Goal: Task Accomplishment & Management: Manage account settings

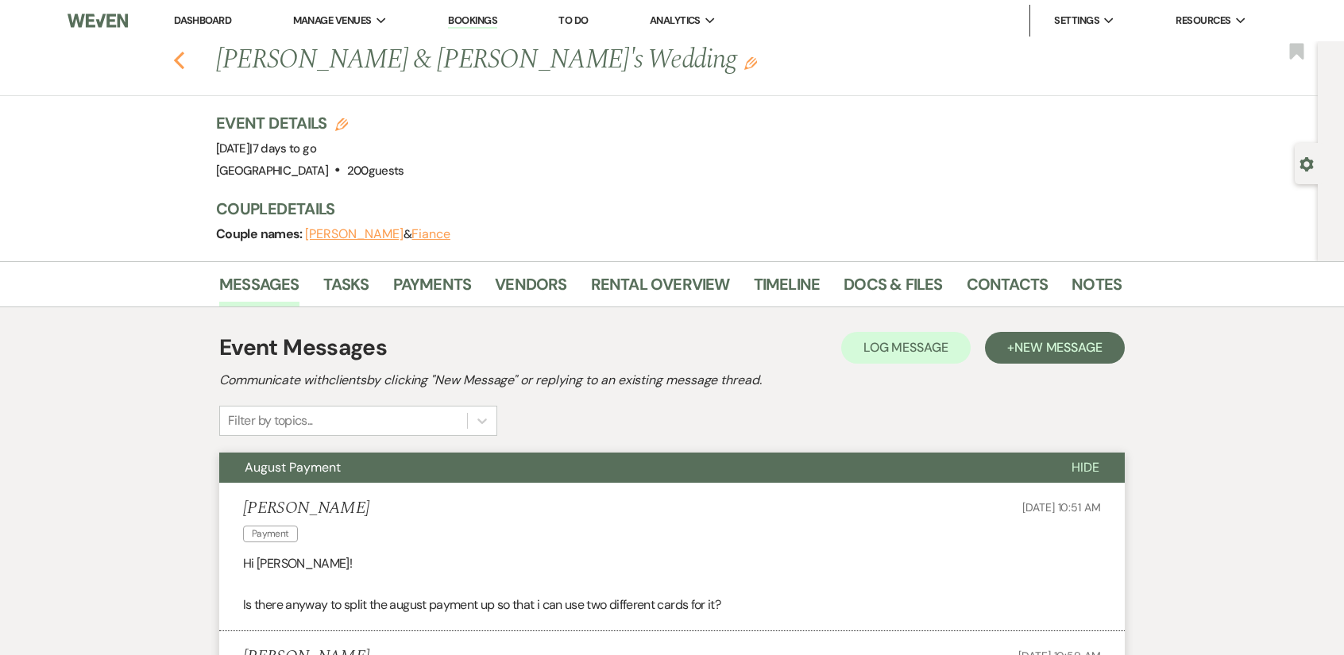
click at [185, 61] on icon "Previous" at bounding box center [179, 60] width 12 height 19
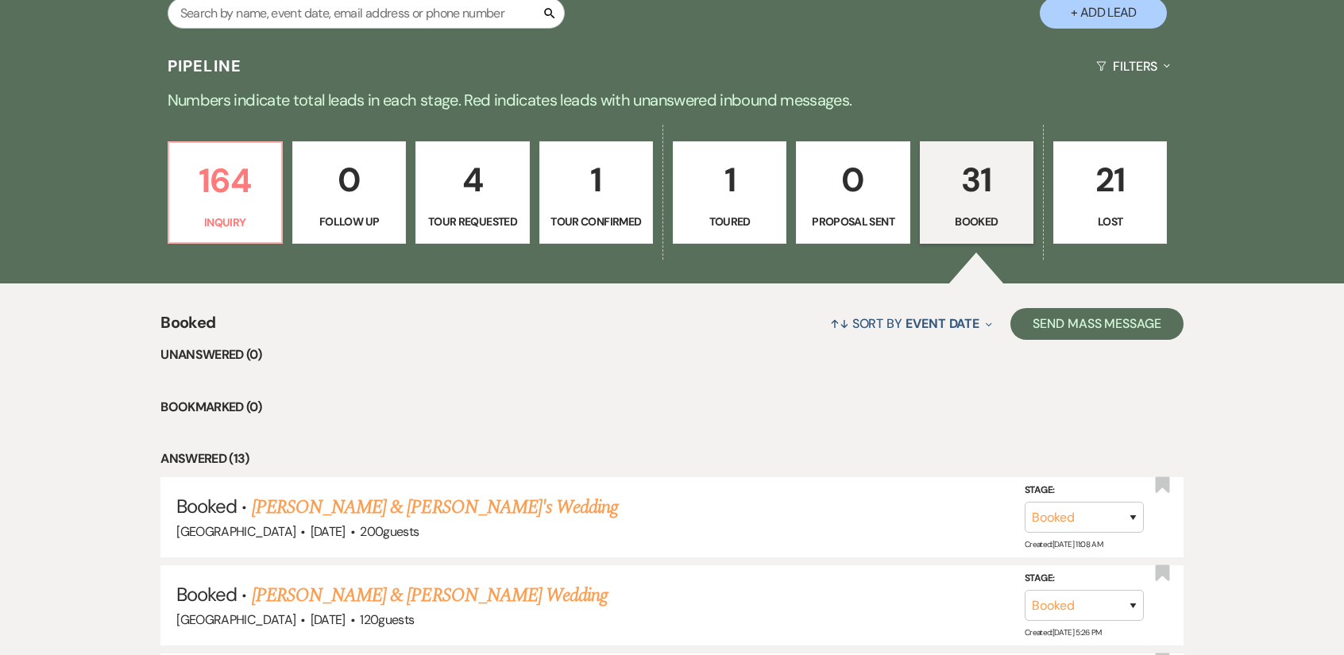
scroll to position [1349, 0]
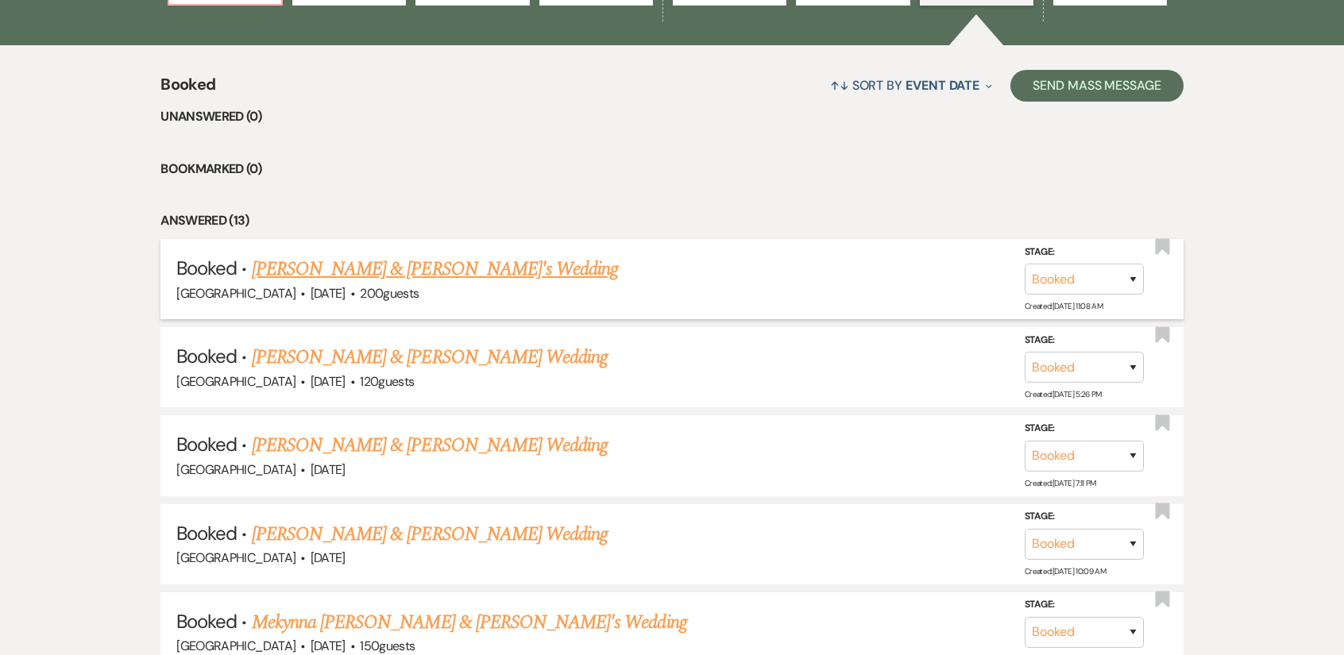
click at [446, 268] on link "[PERSON_NAME] & [PERSON_NAME]'s Wedding" at bounding box center [435, 269] width 367 height 29
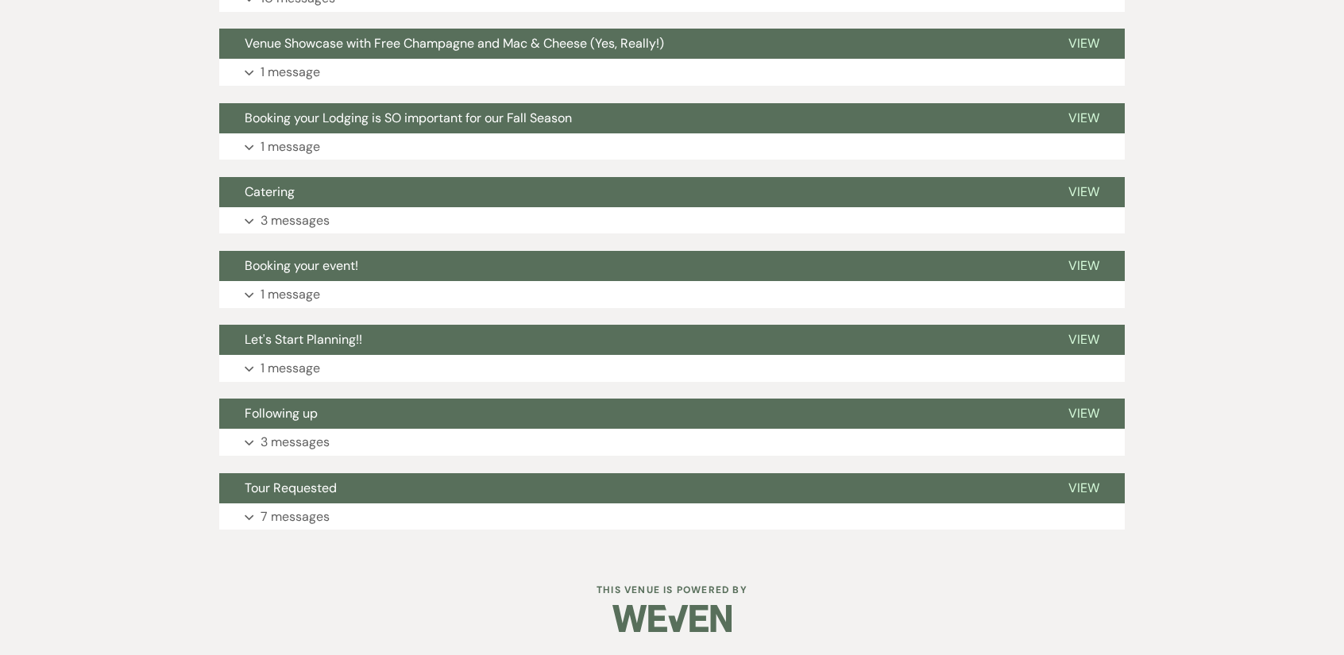
scroll to position [180, 0]
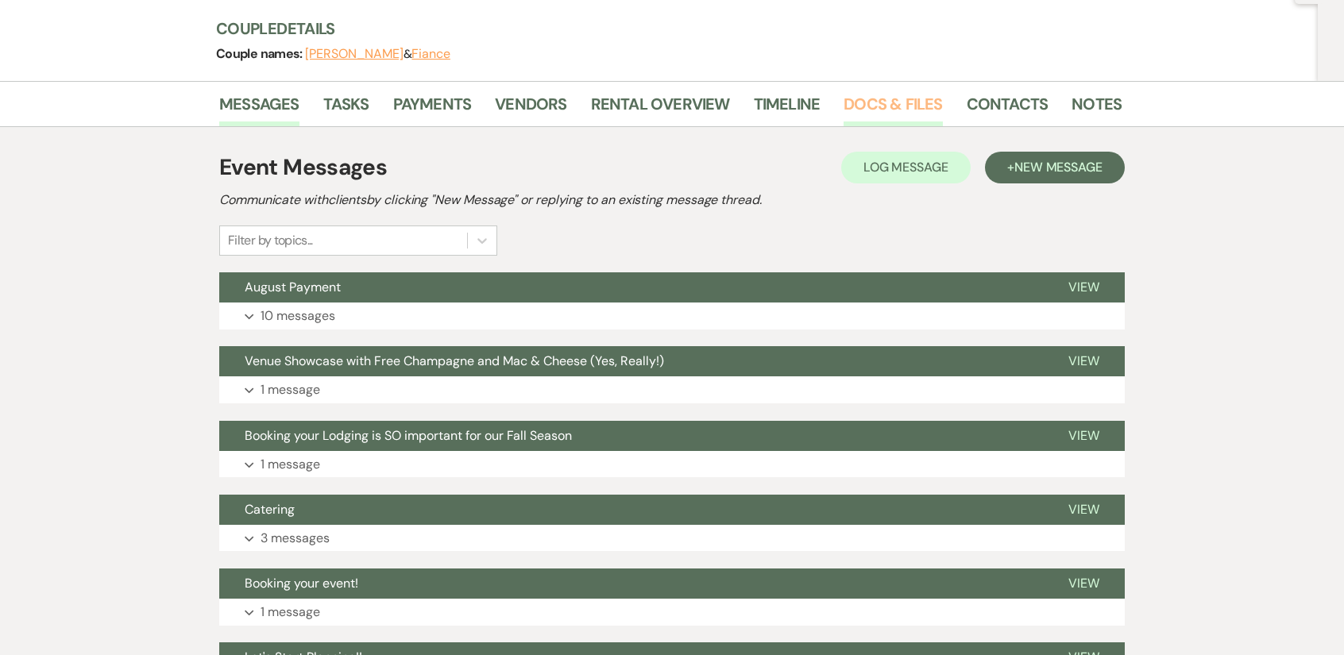
click at [915, 94] on link "Docs & Files" at bounding box center [893, 108] width 98 height 35
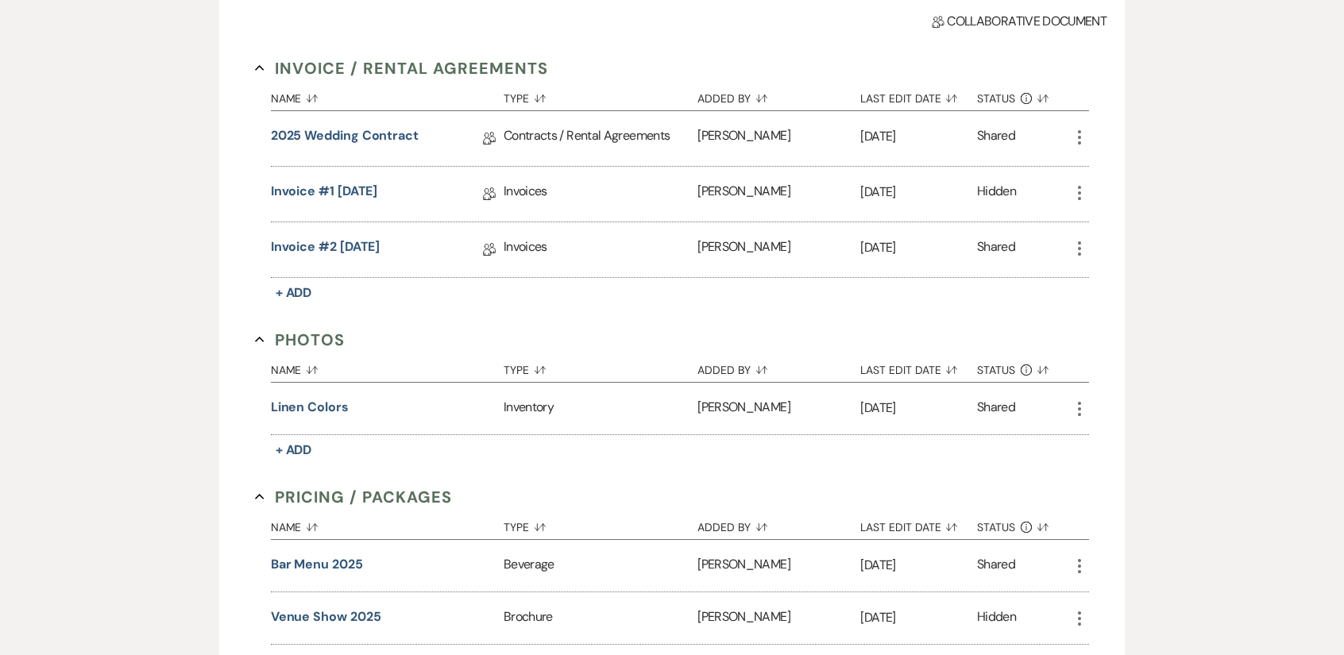
scroll to position [419, 0]
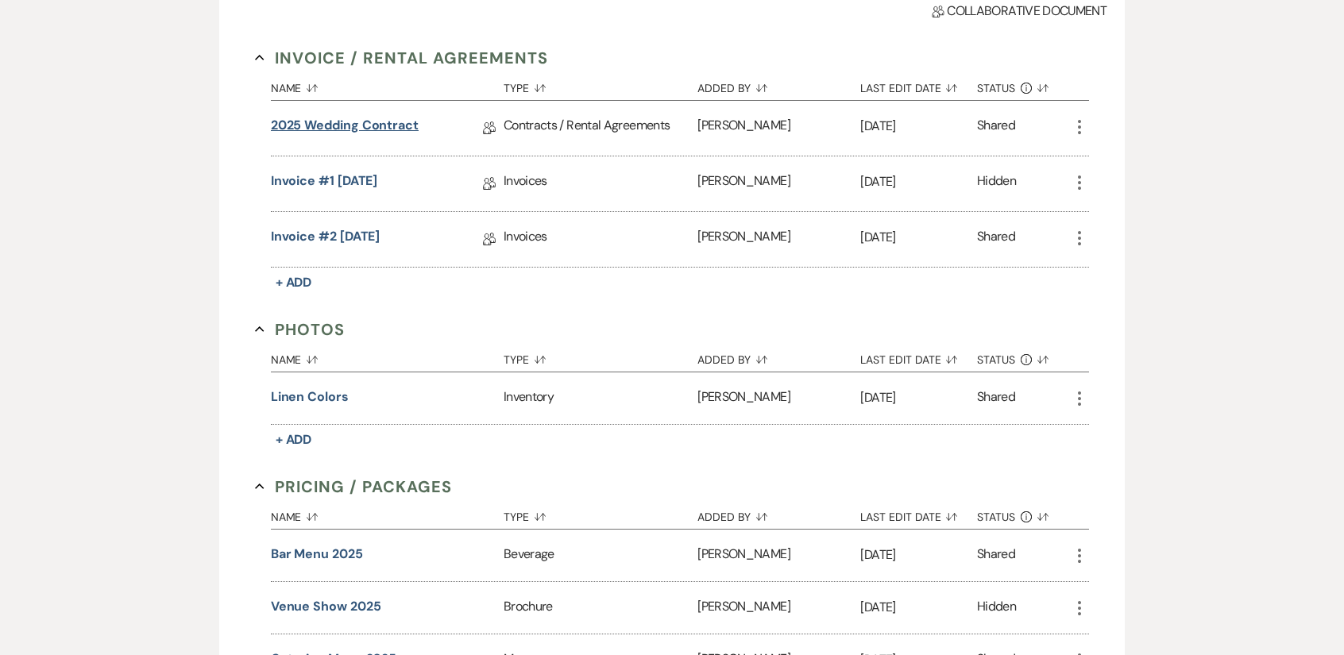
click at [342, 127] on link "2025 Wedding Contract" at bounding box center [345, 128] width 148 height 25
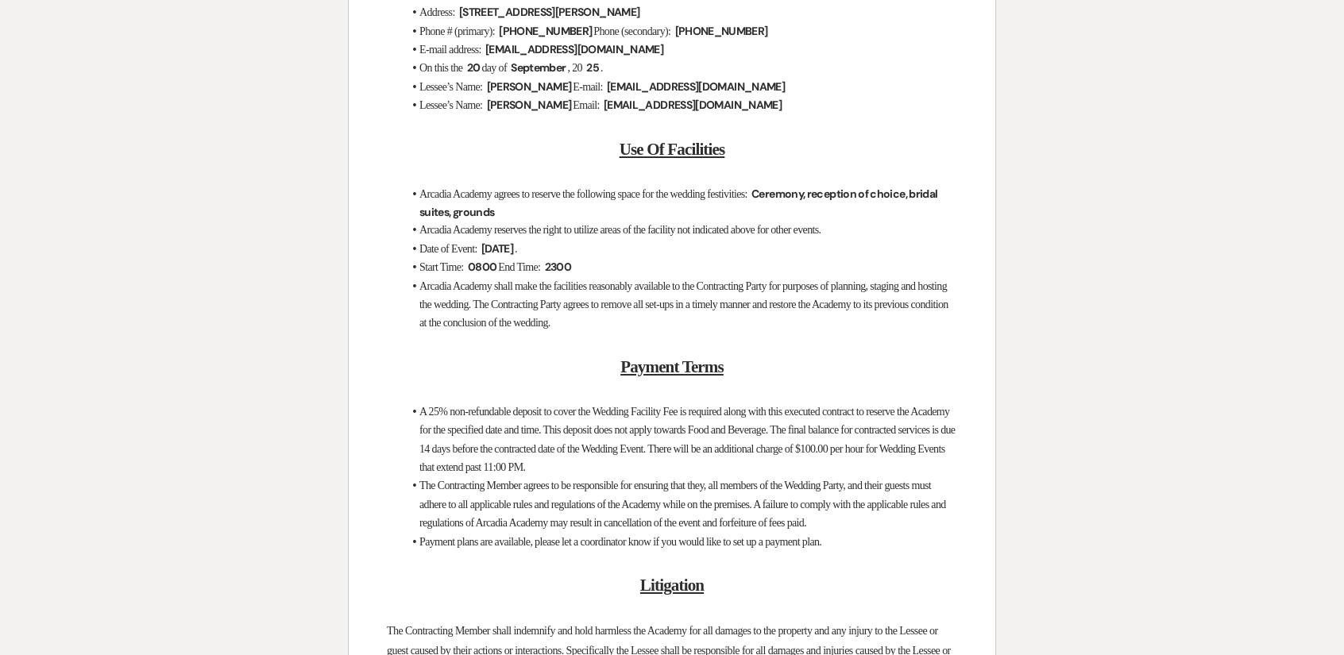
scroll to position [2542, 0]
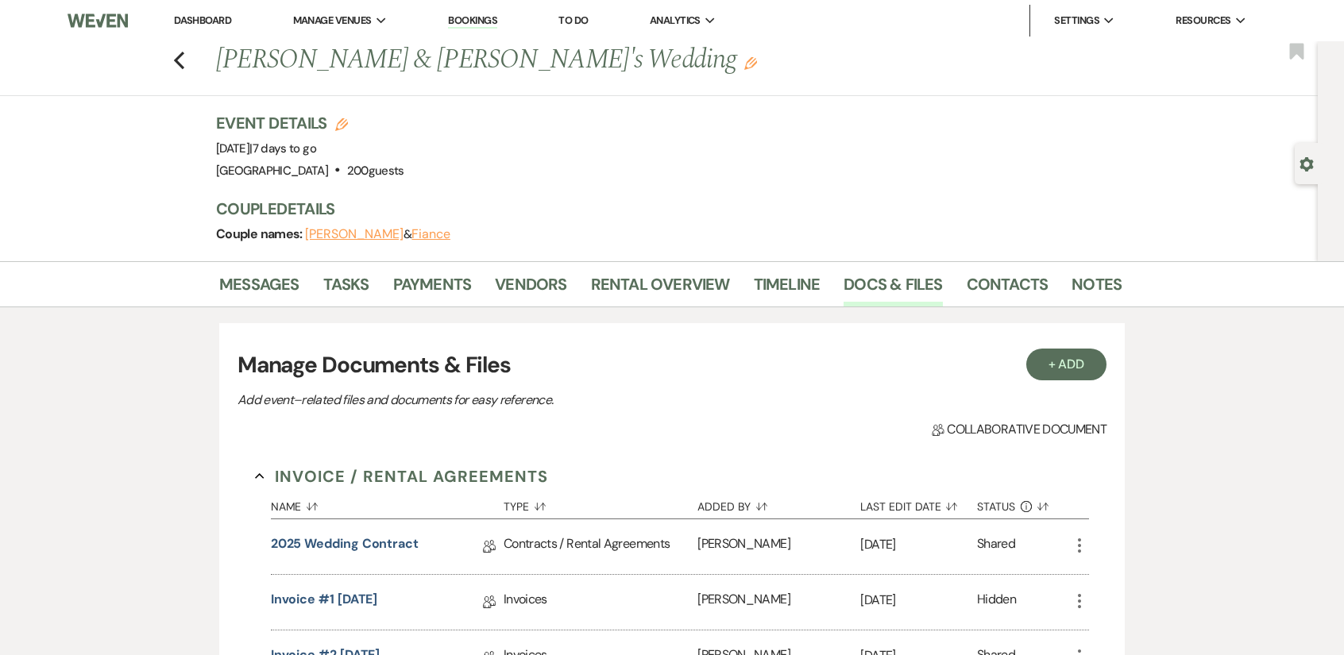
click at [744, 66] on icon "Edit" at bounding box center [750, 63] width 13 height 13
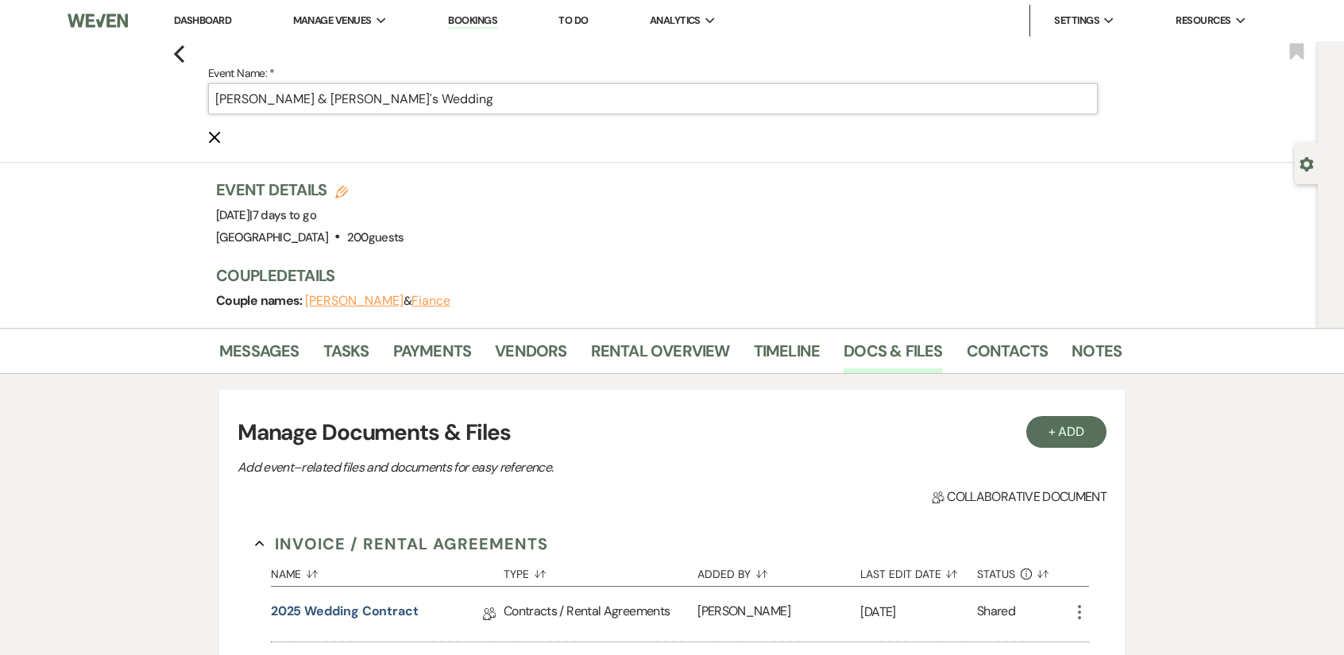
drag, startPoint x: 352, startPoint y: 103, endPoint x: 319, endPoint y: 107, distance: 32.8
click at [319, 107] on input "[PERSON_NAME] & [PERSON_NAME]'s Wedding" at bounding box center [653, 98] width 890 height 31
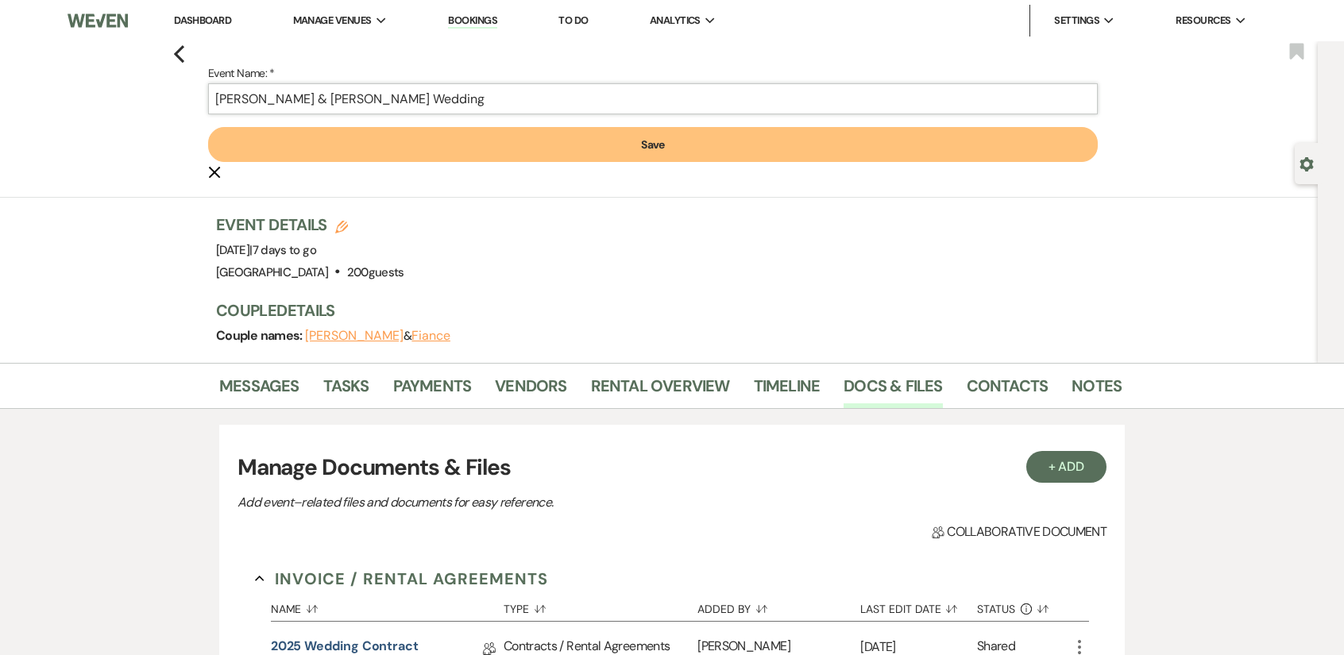
type input "[PERSON_NAME] & [PERSON_NAME] Wedding"
click at [566, 141] on button "Save" at bounding box center [653, 144] width 890 height 35
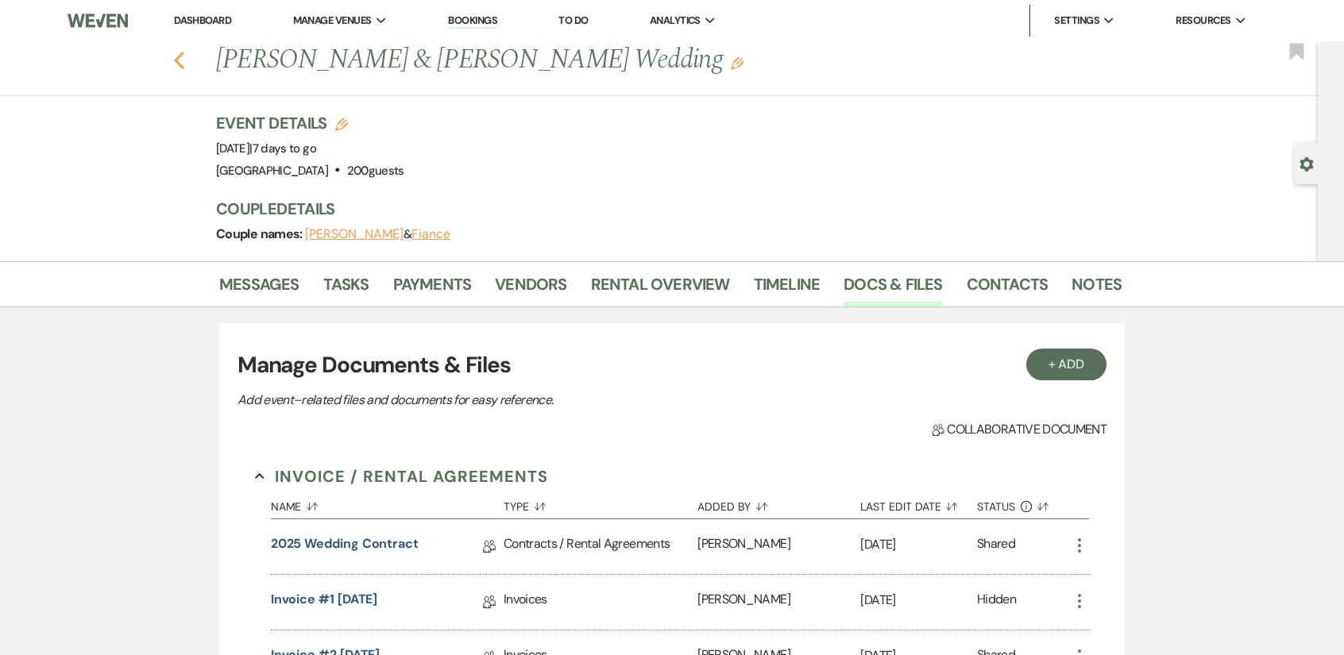
click at [184, 64] on use "button" at bounding box center [179, 60] width 10 height 17
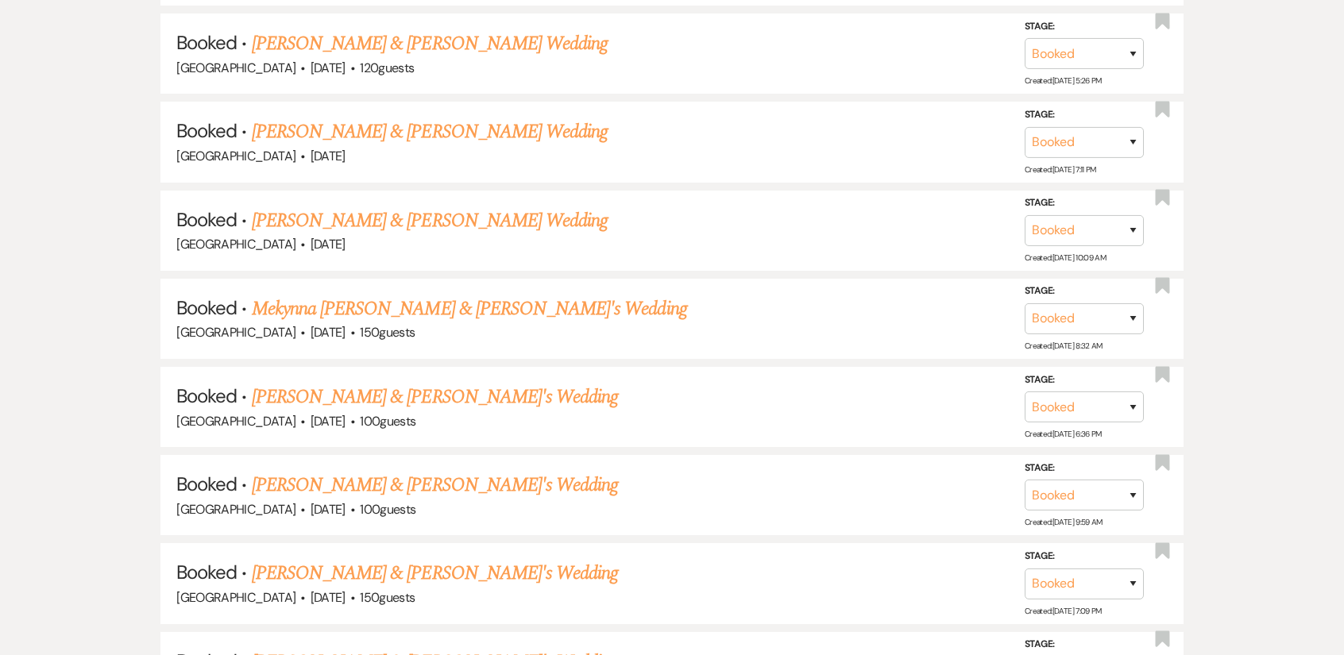
scroll to position [1666, 0]
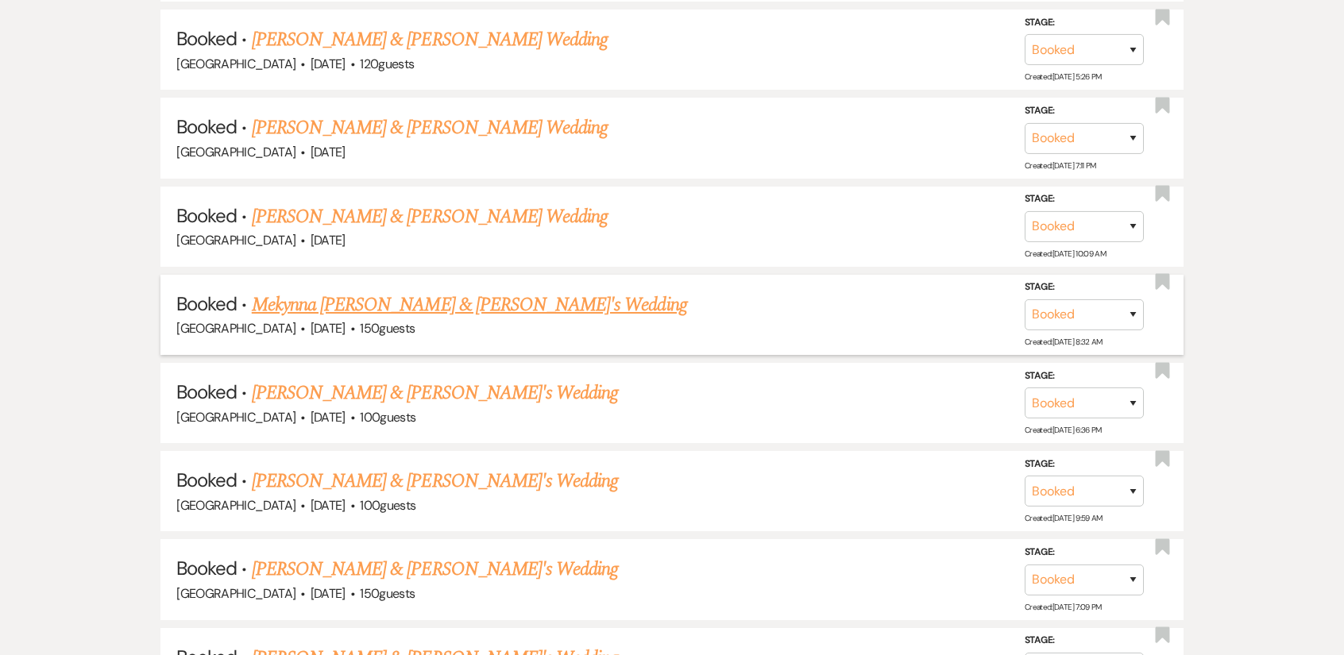
click at [456, 292] on link "Mekynna [PERSON_NAME] & [PERSON_NAME]'s Wedding" at bounding box center [469, 305] width 435 height 29
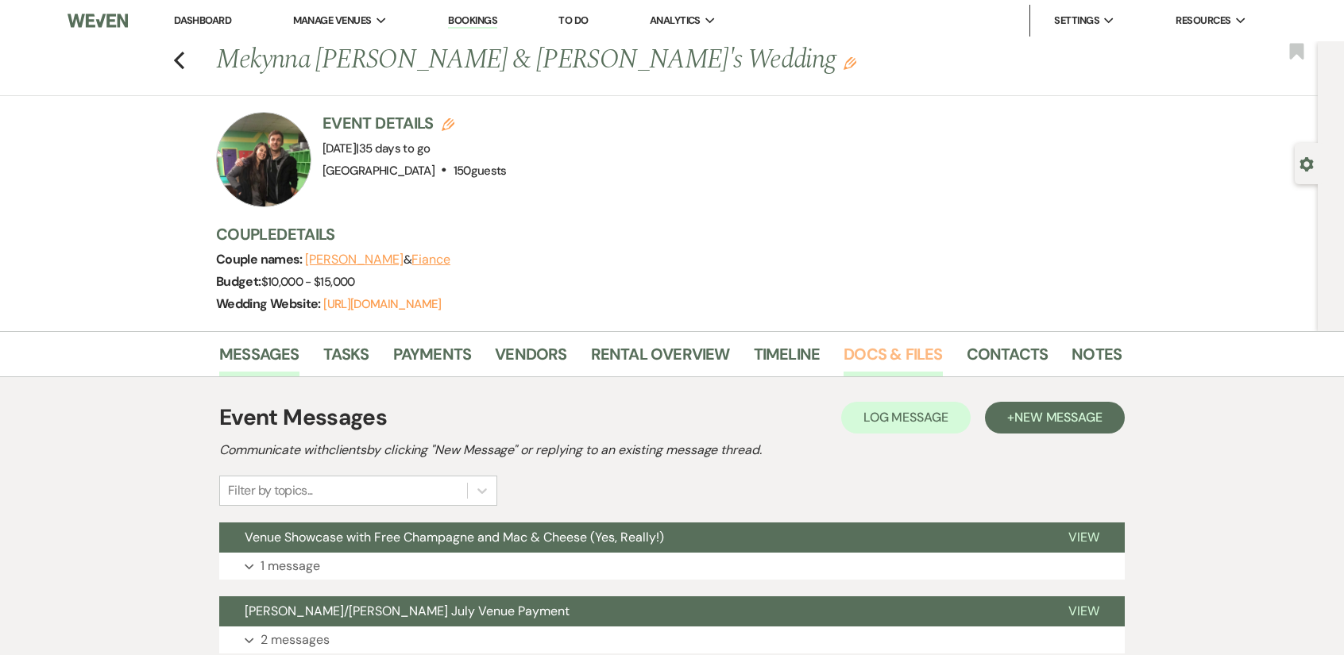
click at [881, 354] on link "Docs & Files" at bounding box center [893, 359] width 98 height 35
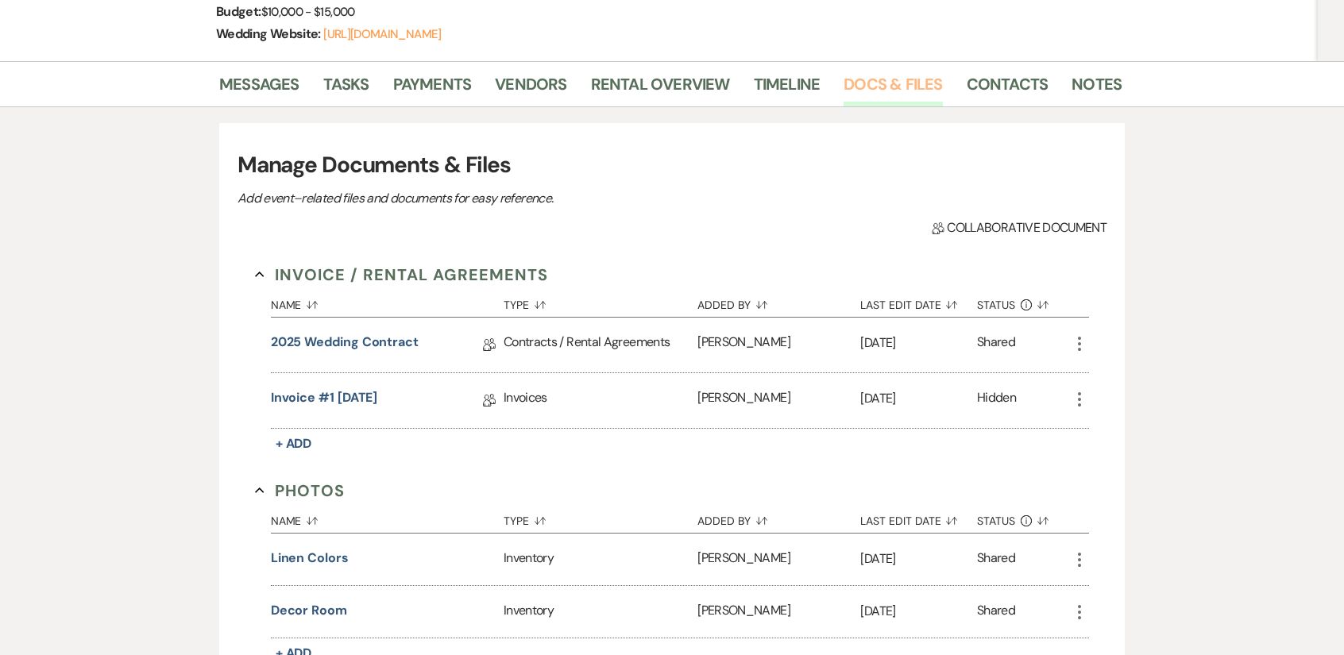
scroll to position [397, 0]
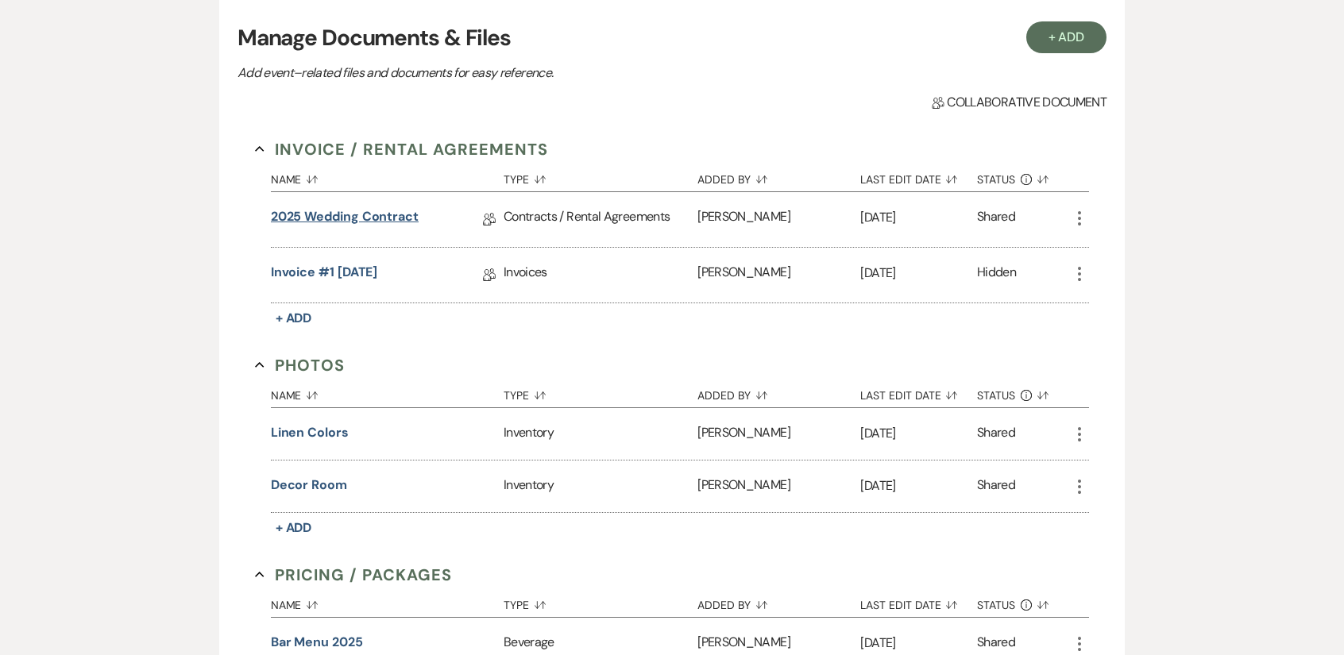
click at [350, 219] on link "2025 Wedding Contract" at bounding box center [345, 219] width 148 height 25
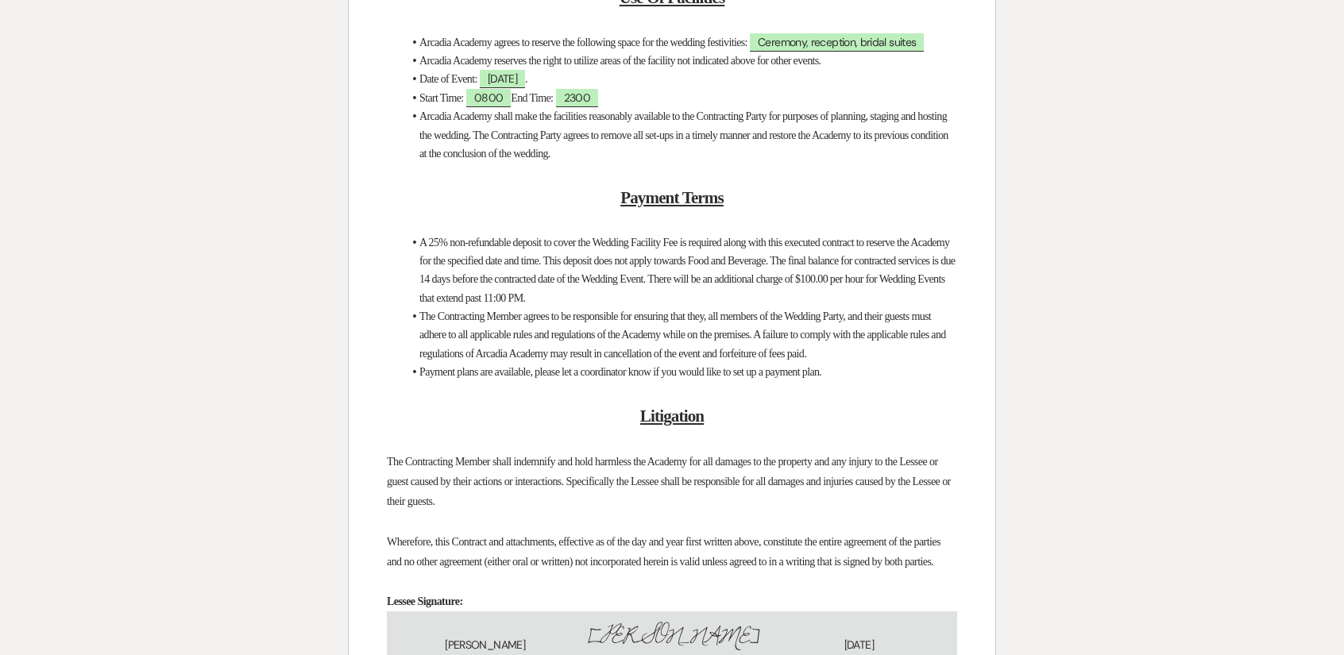
scroll to position [2656, 0]
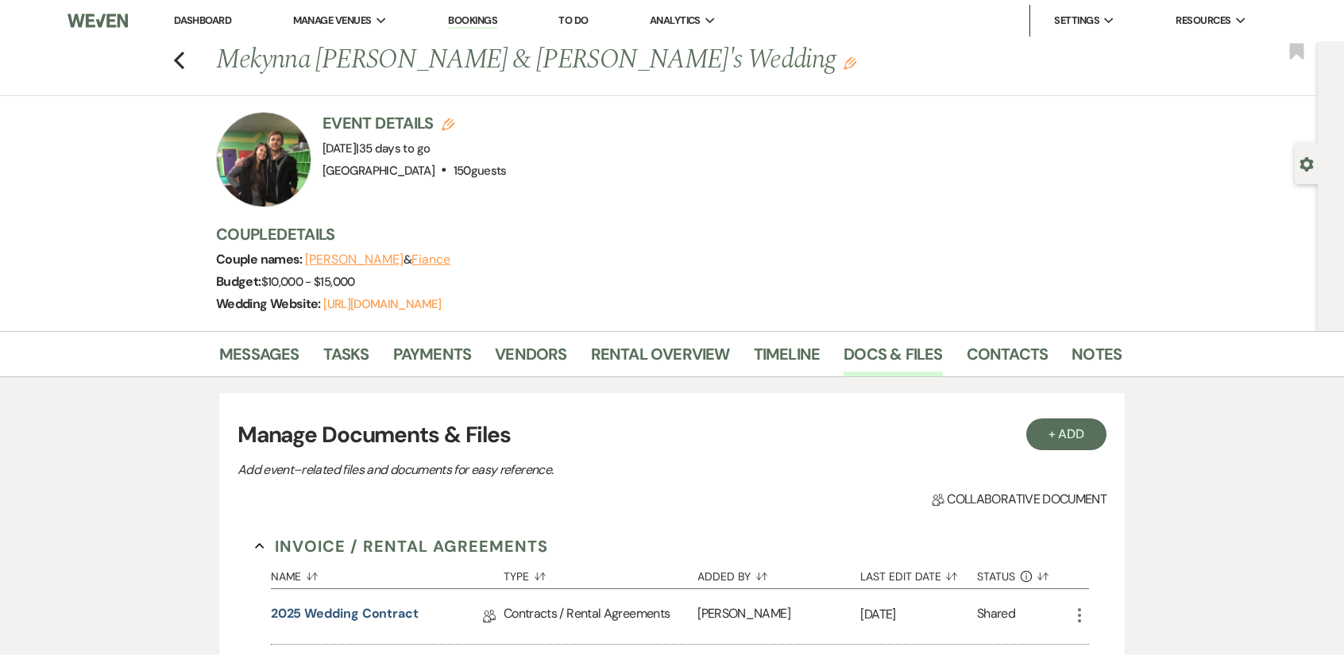
click at [844, 62] on icon "Edit" at bounding box center [850, 63] width 13 height 13
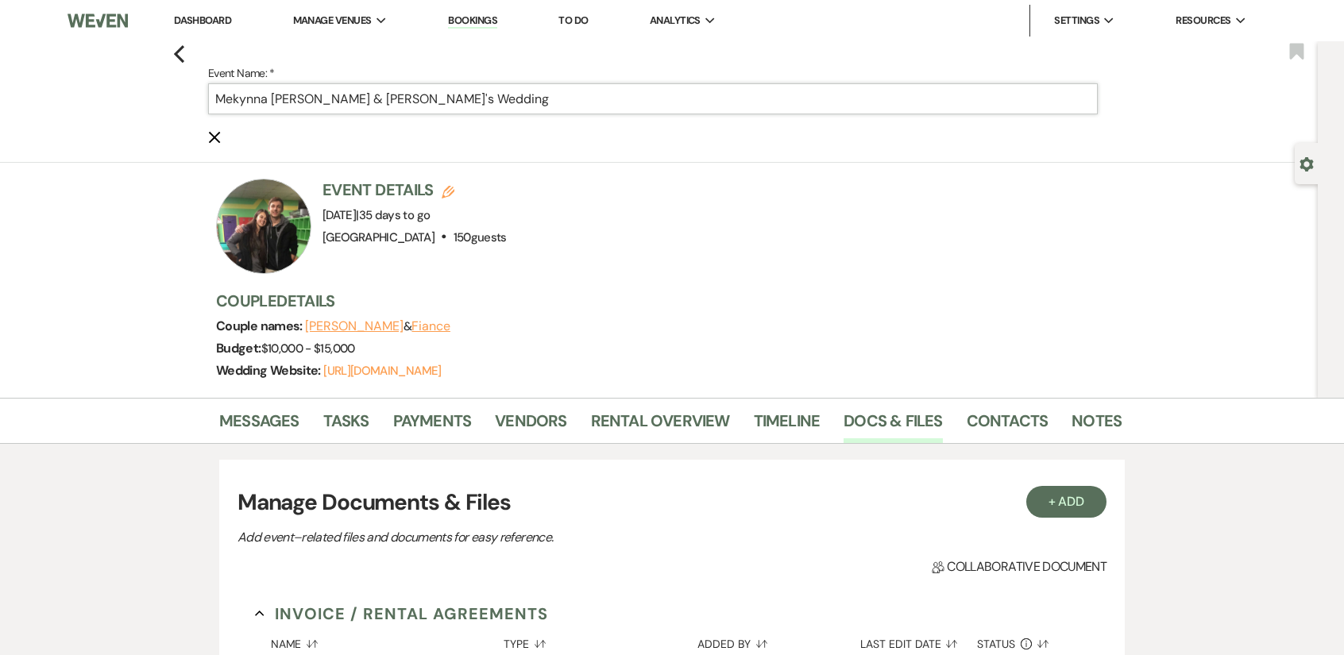
drag, startPoint x: 360, startPoint y: 98, endPoint x: 319, endPoint y: 90, distance: 41.3
click at [319, 90] on input "Mekynna [PERSON_NAME] & [PERSON_NAME]'s Wedding" at bounding box center [653, 98] width 890 height 31
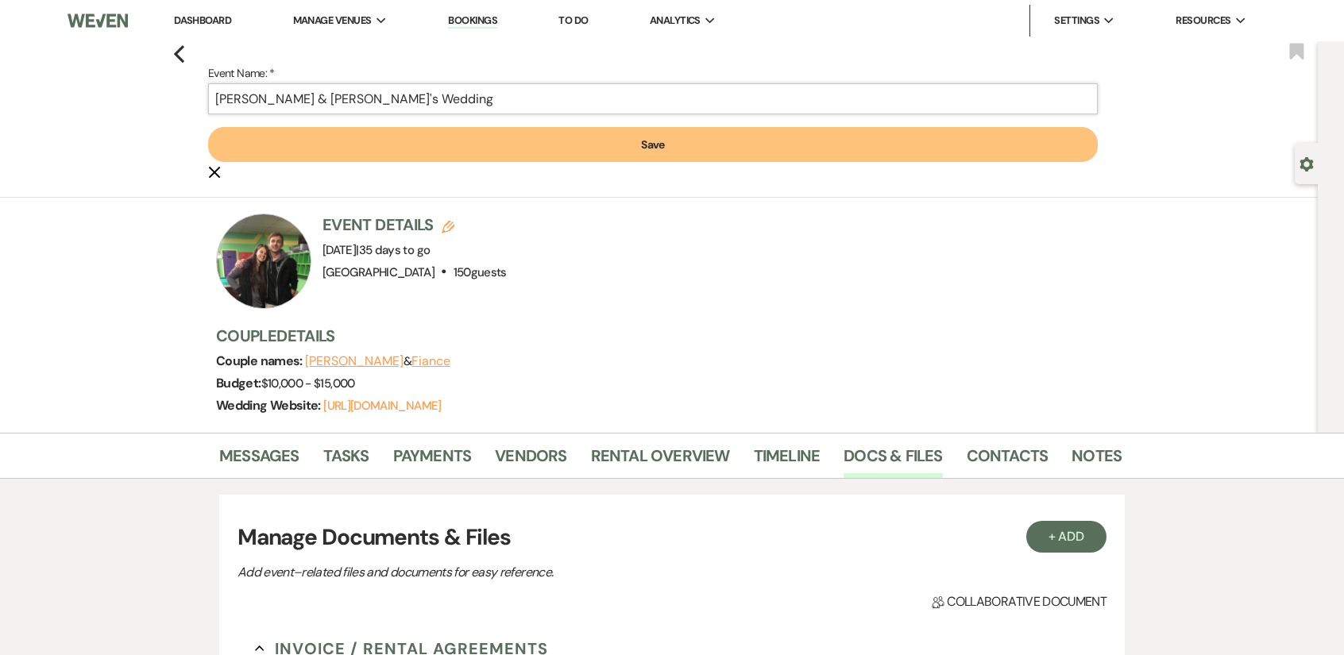
type input "[PERSON_NAME] & [PERSON_NAME]'s Wedding"
click at [339, 135] on button "Save" at bounding box center [653, 144] width 890 height 35
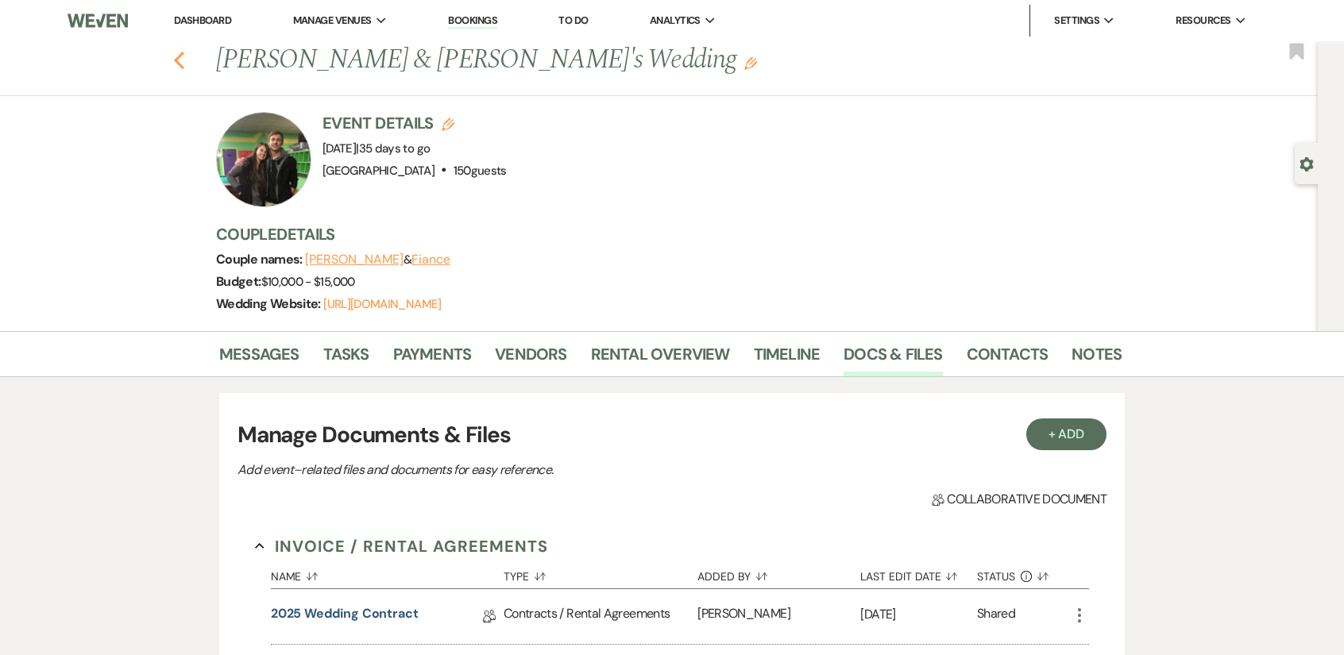
click at [185, 60] on icon "Previous" at bounding box center [179, 60] width 12 height 19
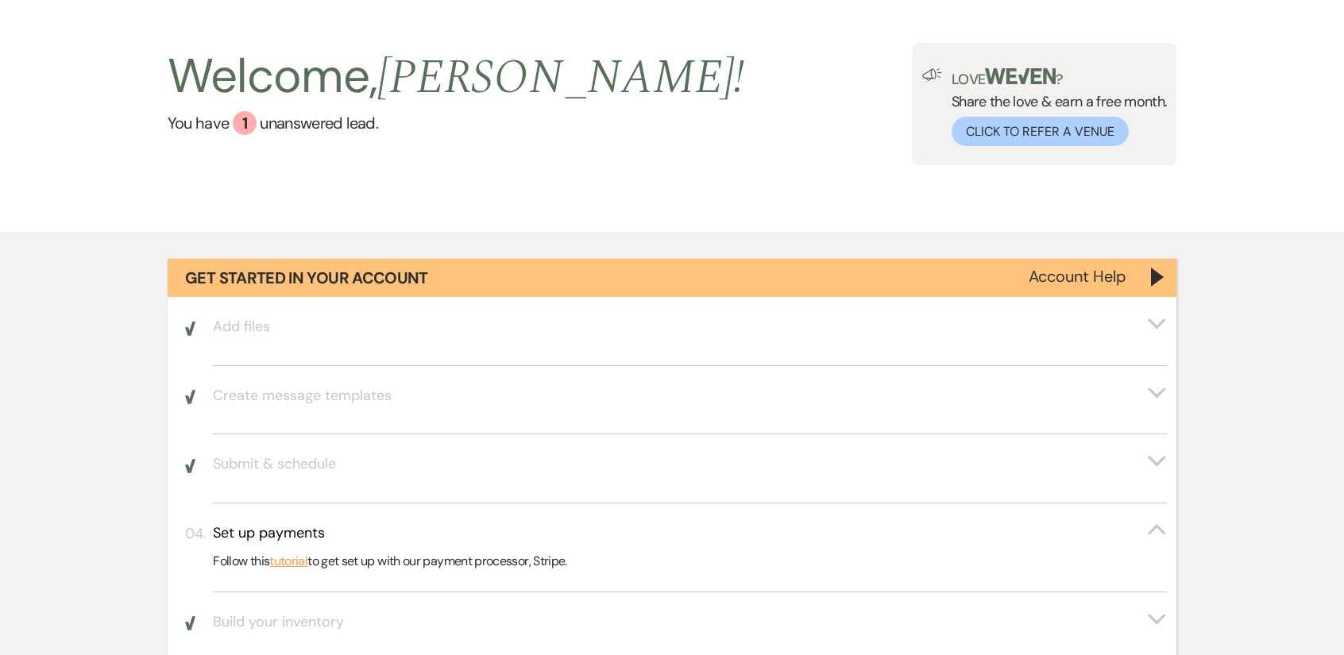
scroll to position [79, 0]
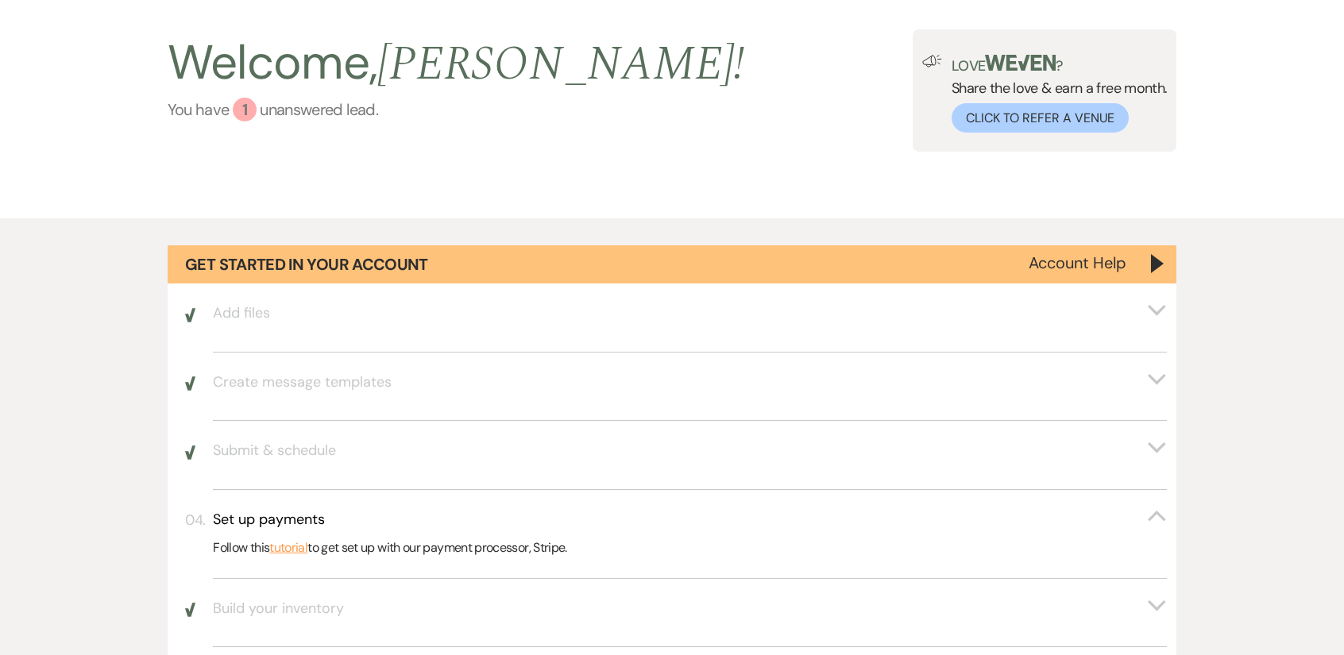
click at [254, 112] on div "1" at bounding box center [245, 110] width 24 height 24
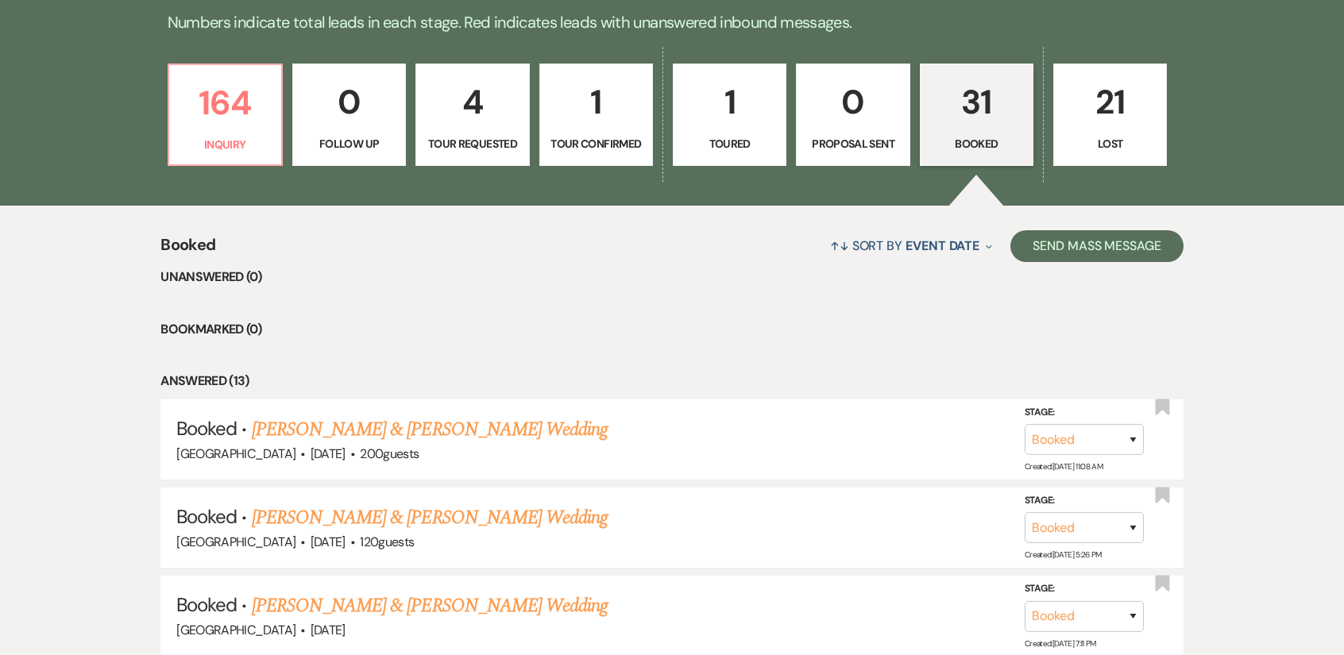
scroll to position [1218, 0]
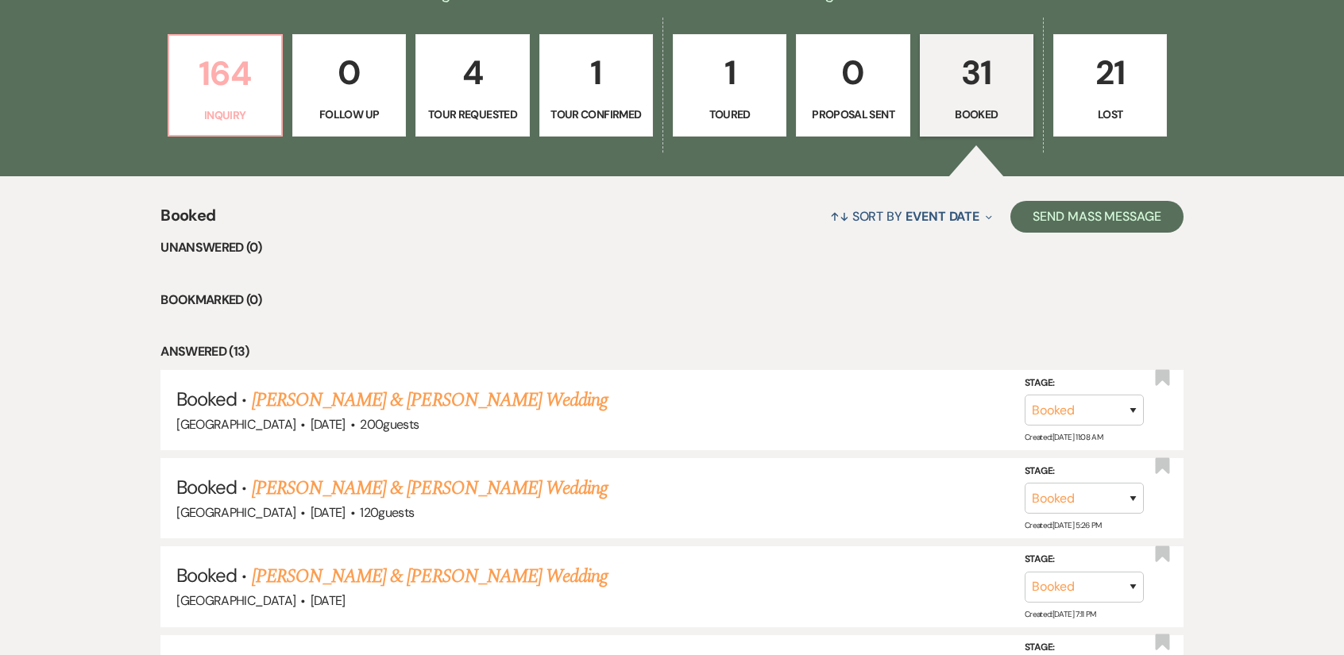
click at [209, 90] on p "164" at bounding box center [225, 73] width 93 height 53
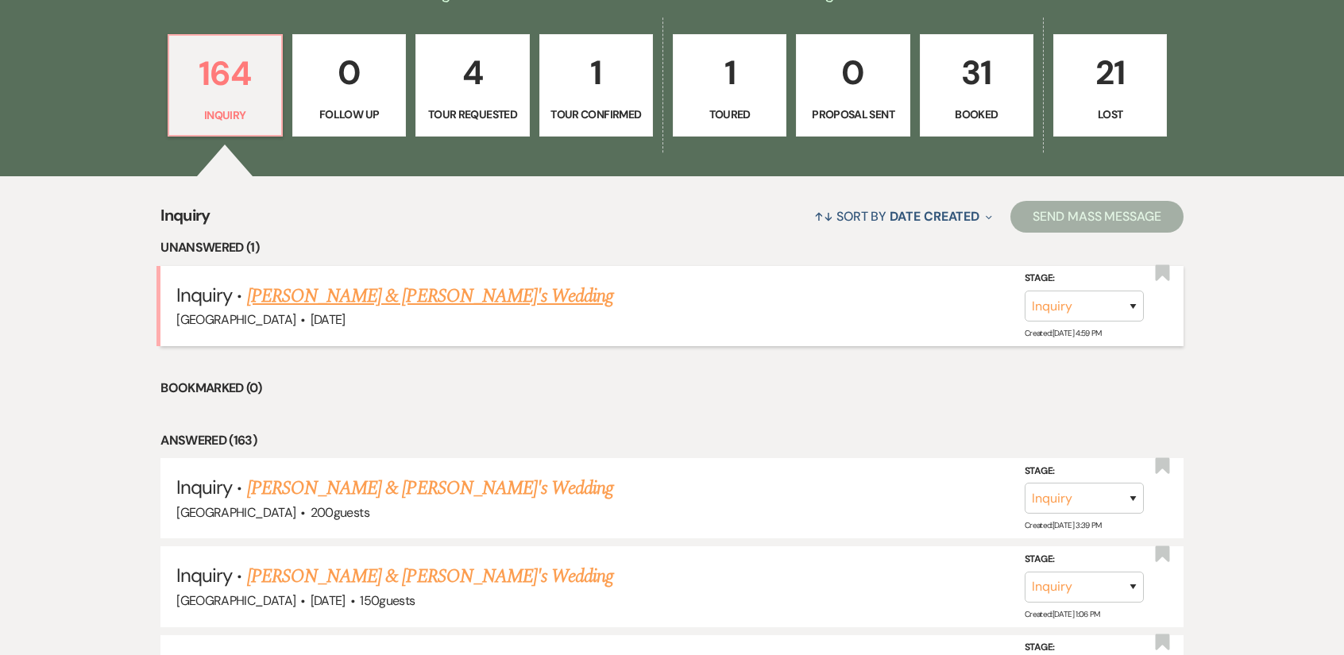
click at [434, 295] on link "[PERSON_NAME] & [PERSON_NAME]'s Wedding" at bounding box center [430, 296] width 367 height 29
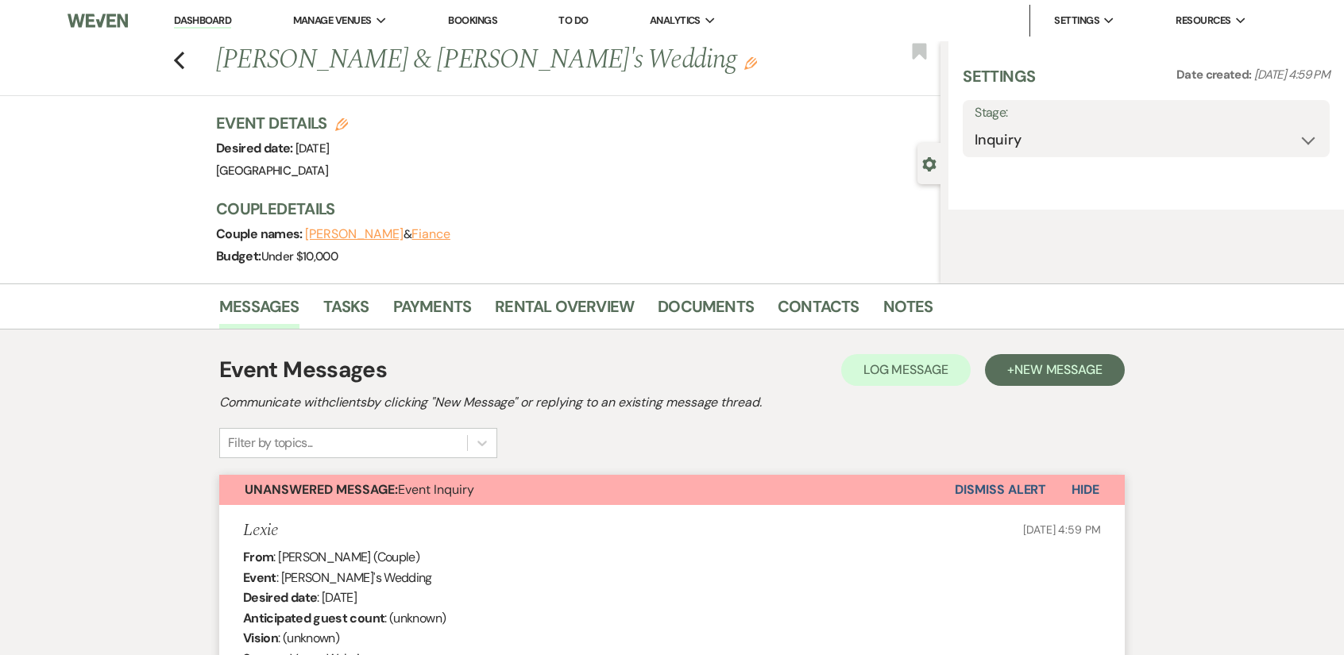
select select "5"
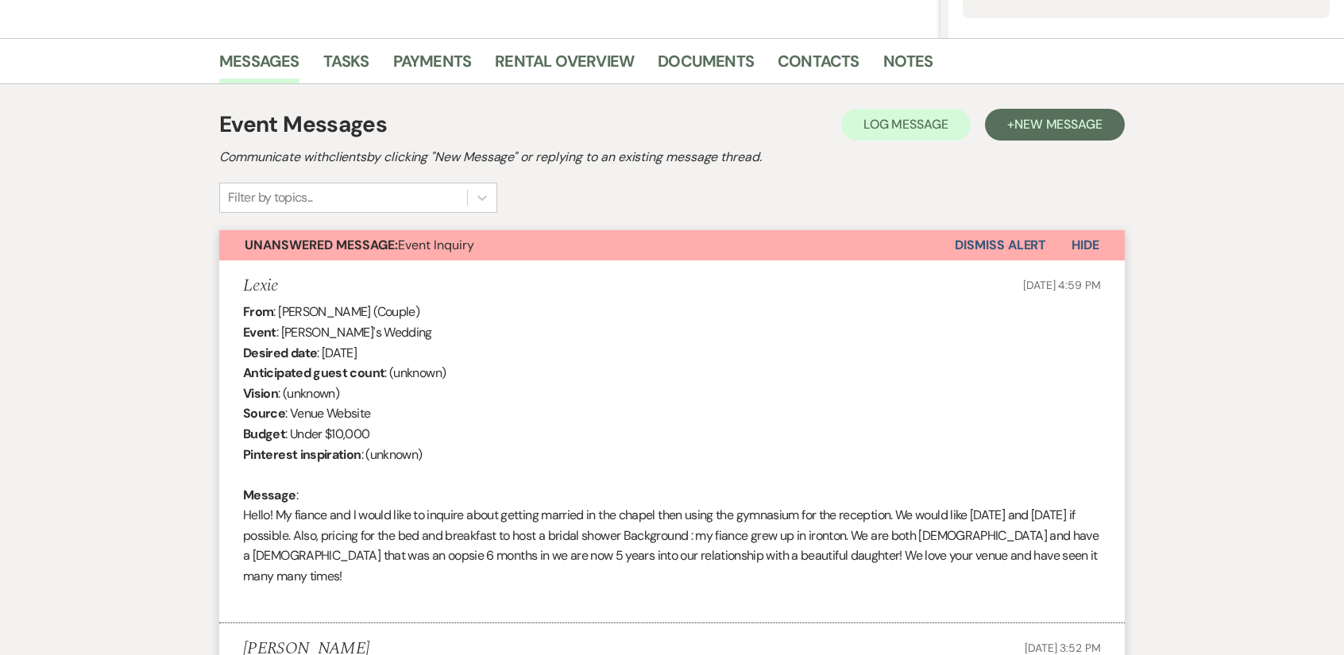
scroll to position [343, 0]
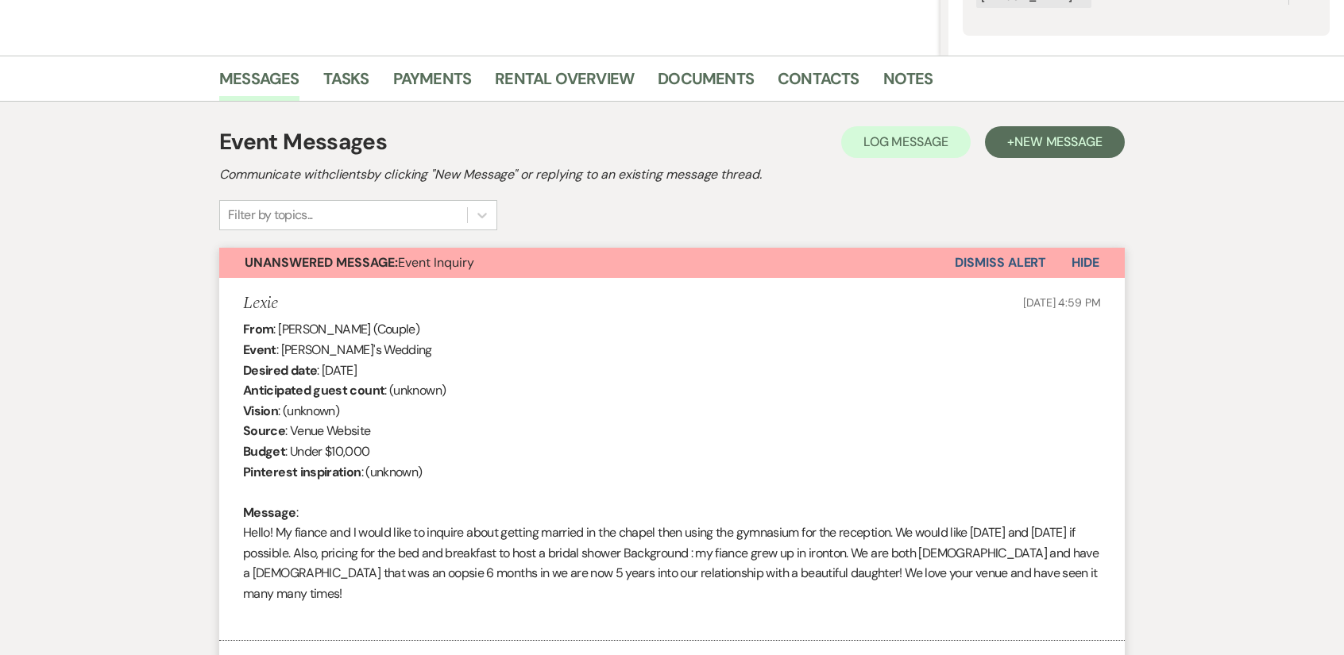
click at [959, 256] on button "Dismiss Alert" at bounding box center [1000, 263] width 91 height 30
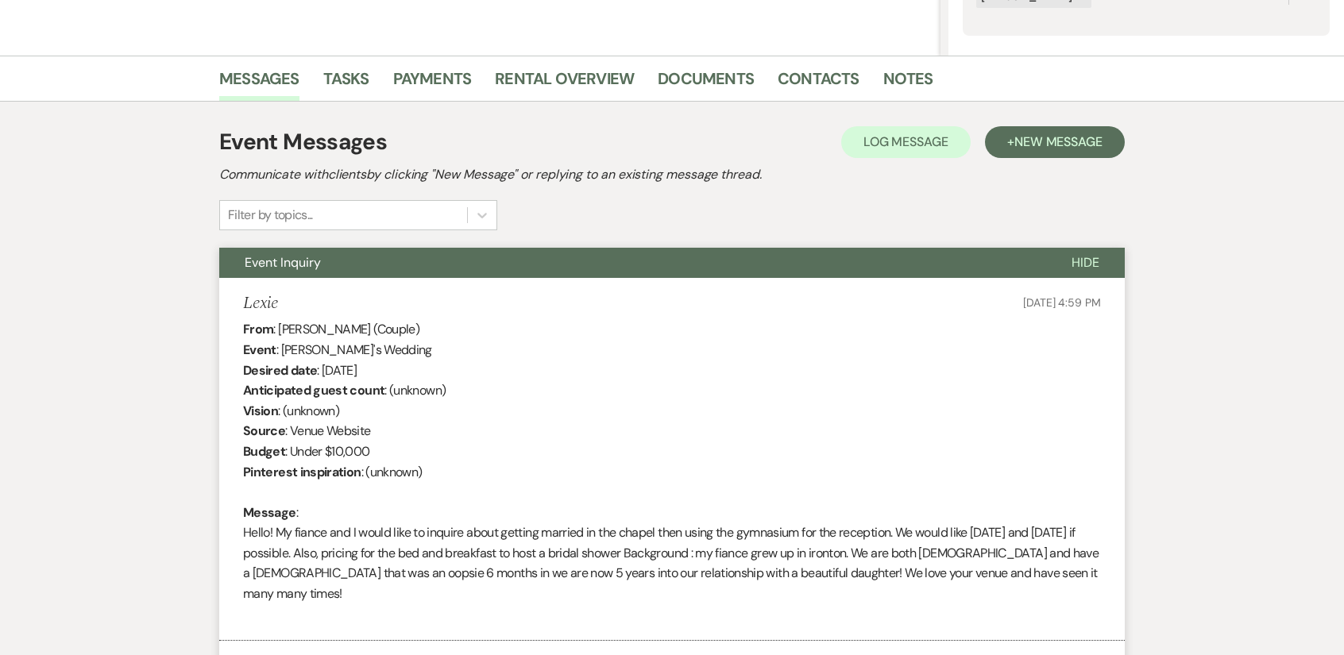
scroll to position [0, 0]
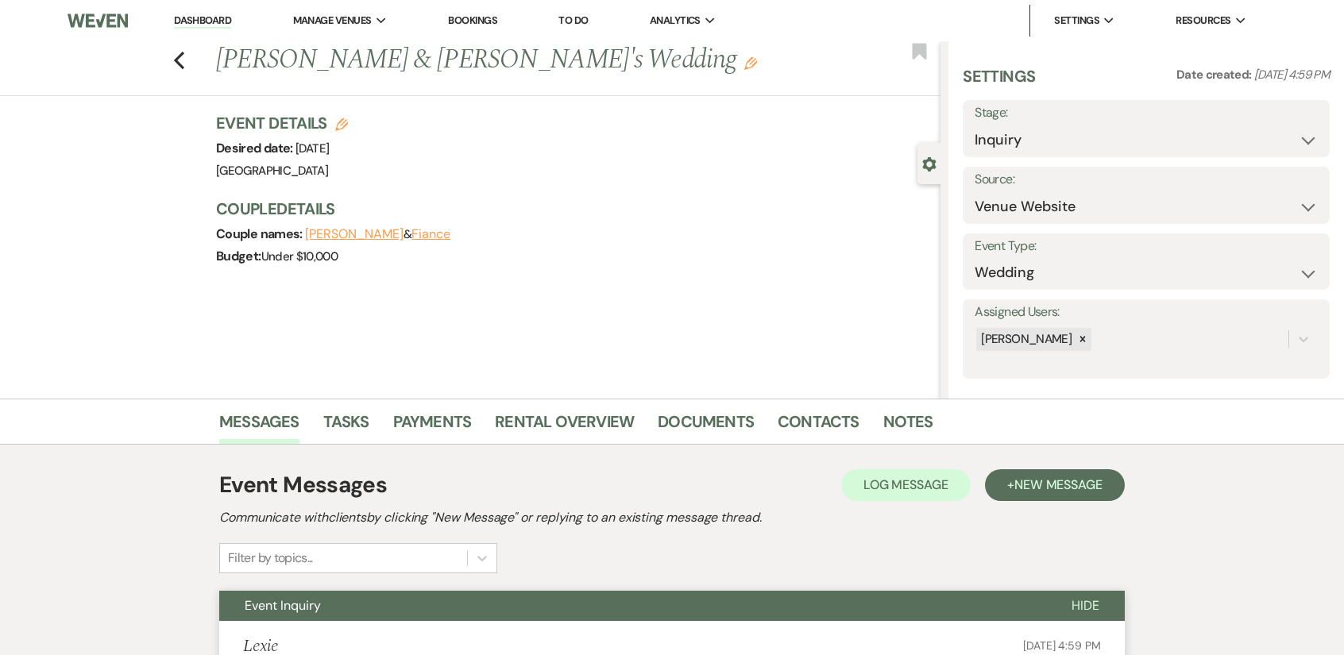
click at [222, 20] on link "Dashboard" at bounding box center [202, 21] width 57 height 15
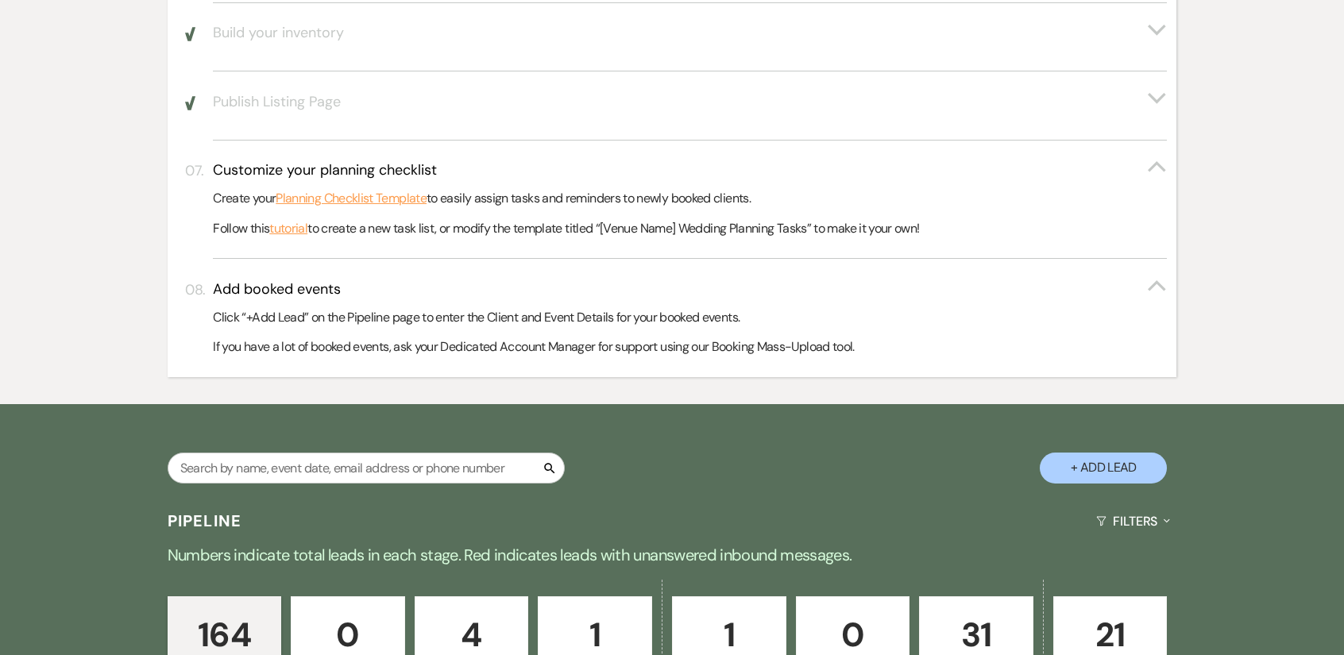
scroll to position [794, 0]
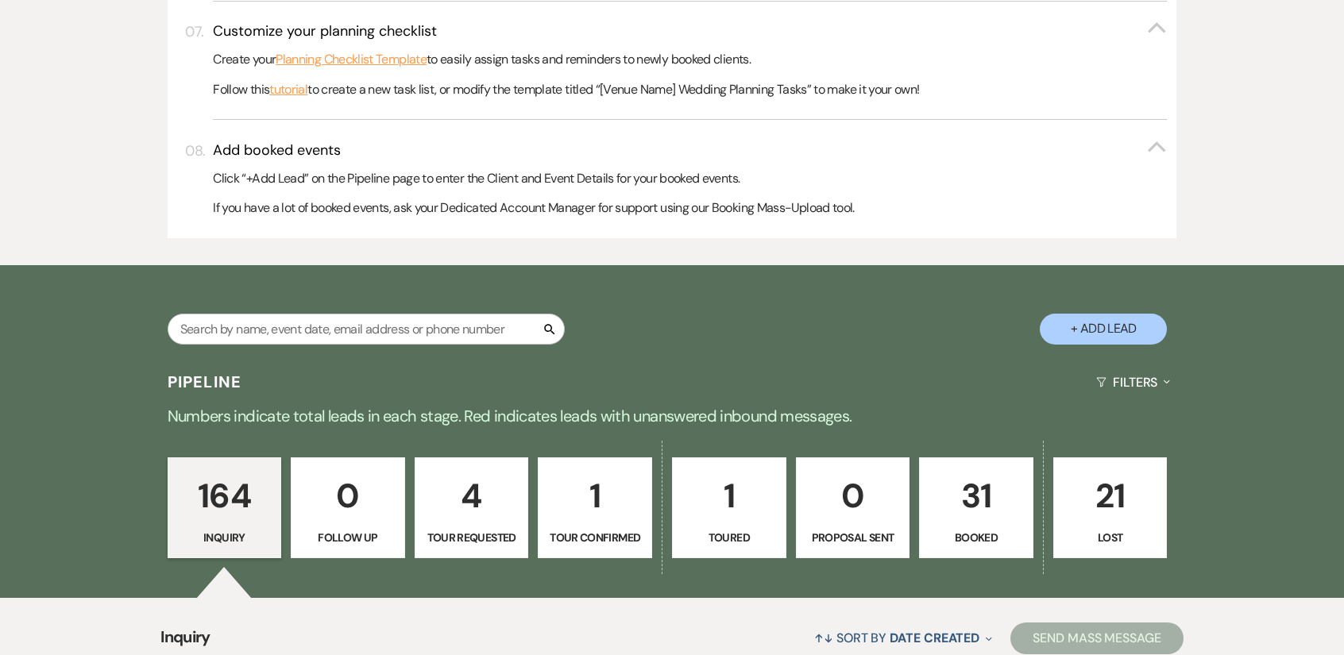
click at [988, 485] on p "31" at bounding box center [976, 495] width 94 height 53
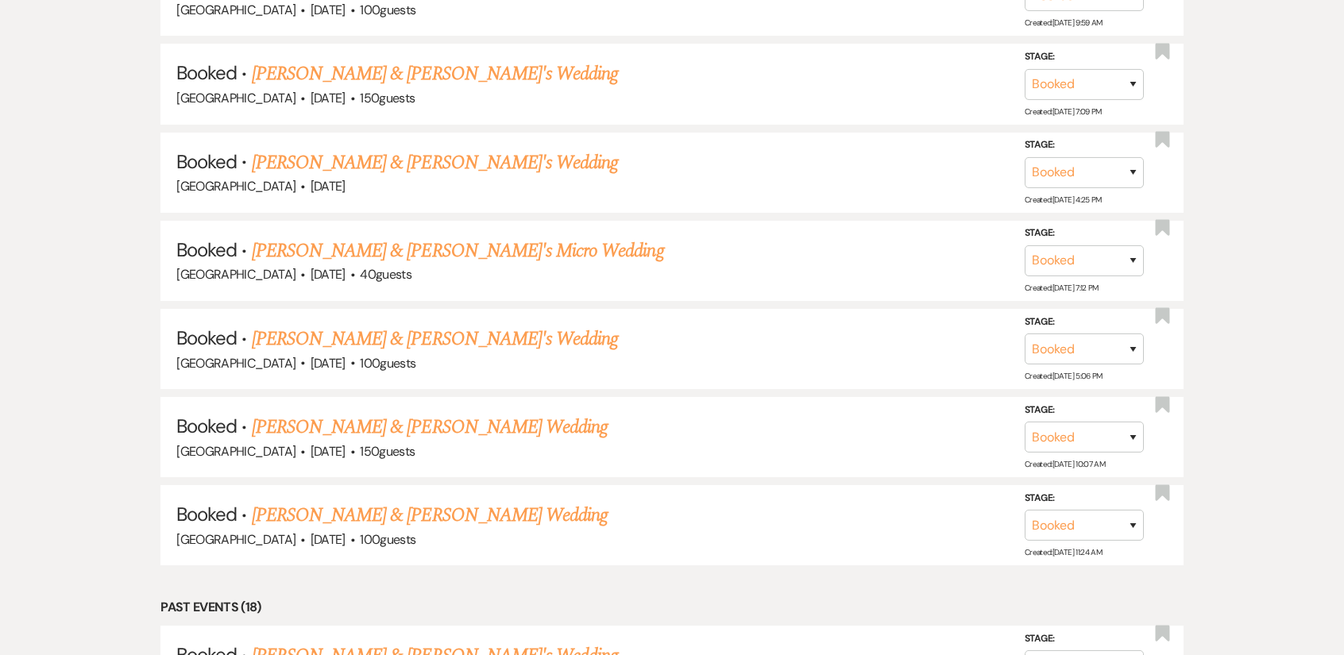
scroll to position [2145, 0]
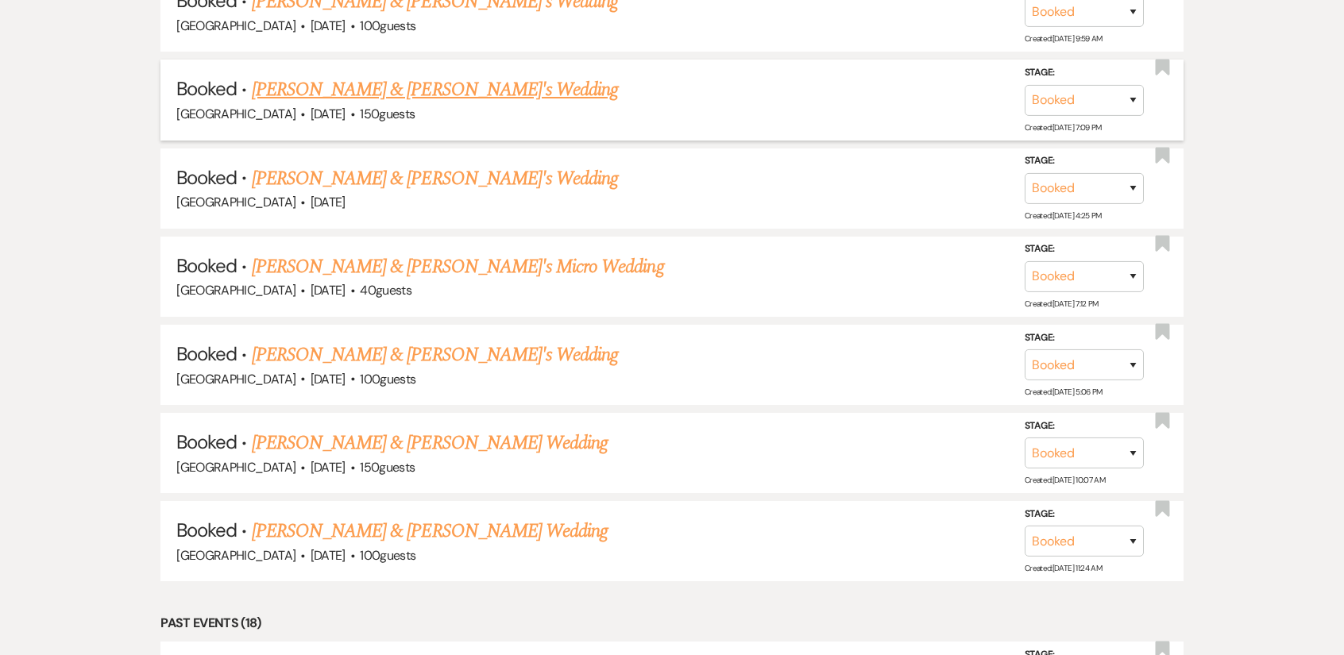
click at [404, 94] on link "[PERSON_NAME] & [PERSON_NAME]'s Wedding" at bounding box center [435, 89] width 367 height 29
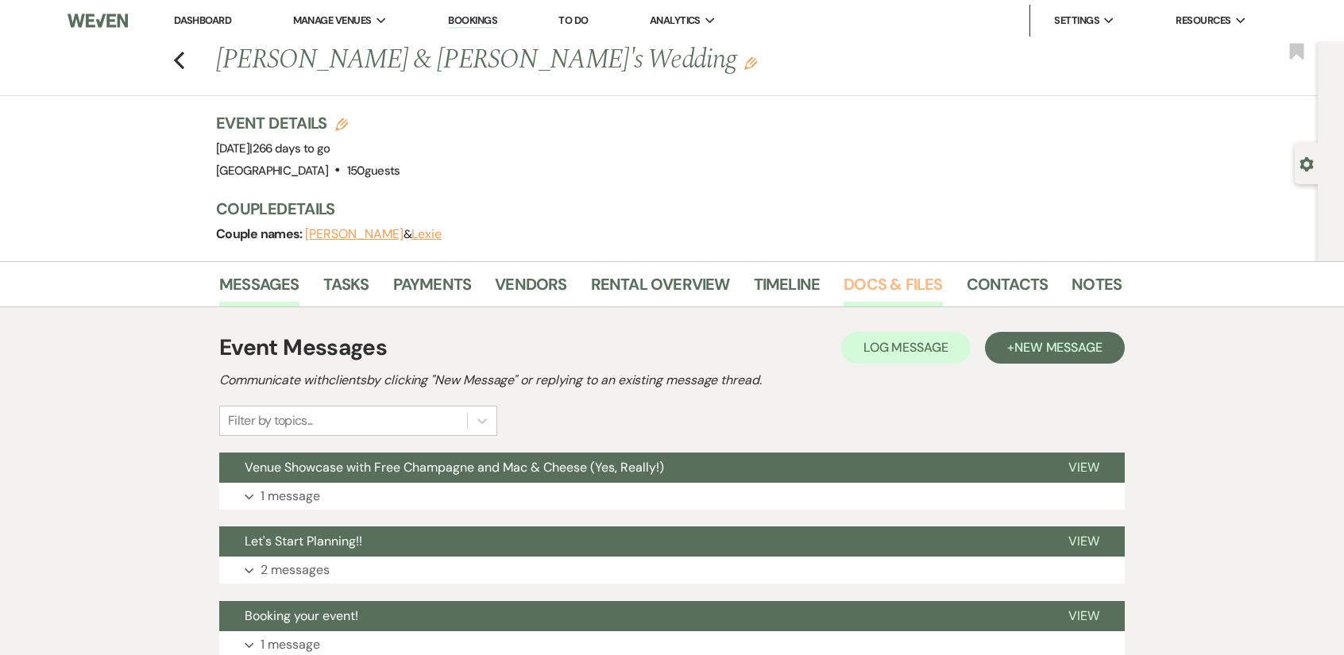
click at [917, 290] on link "Docs & Files" at bounding box center [893, 289] width 98 height 35
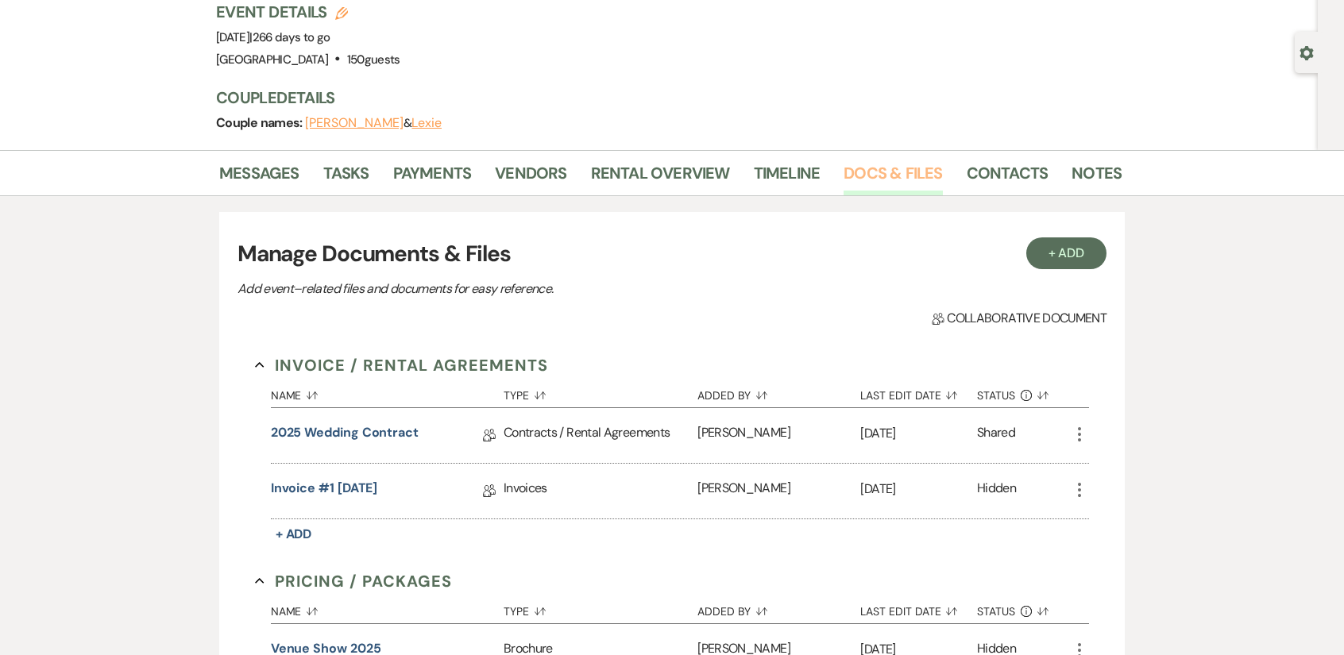
scroll to position [159, 0]
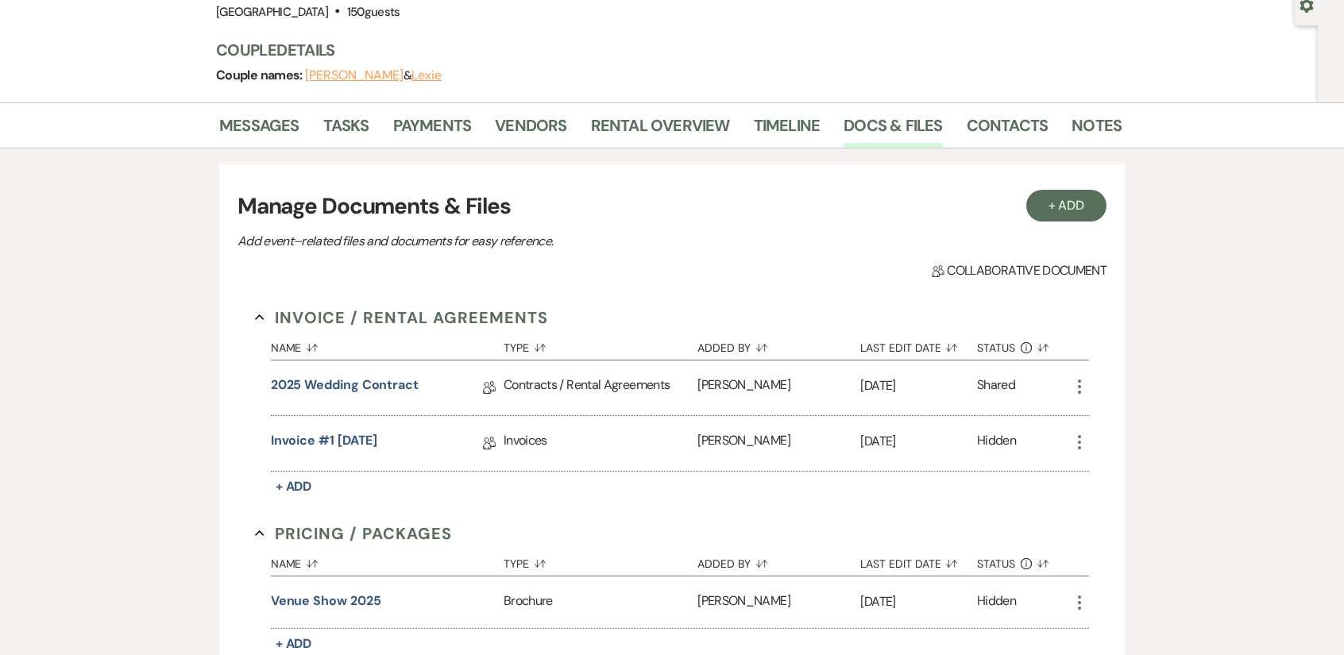
click at [1078, 386] on use "button" at bounding box center [1079, 387] width 3 height 14
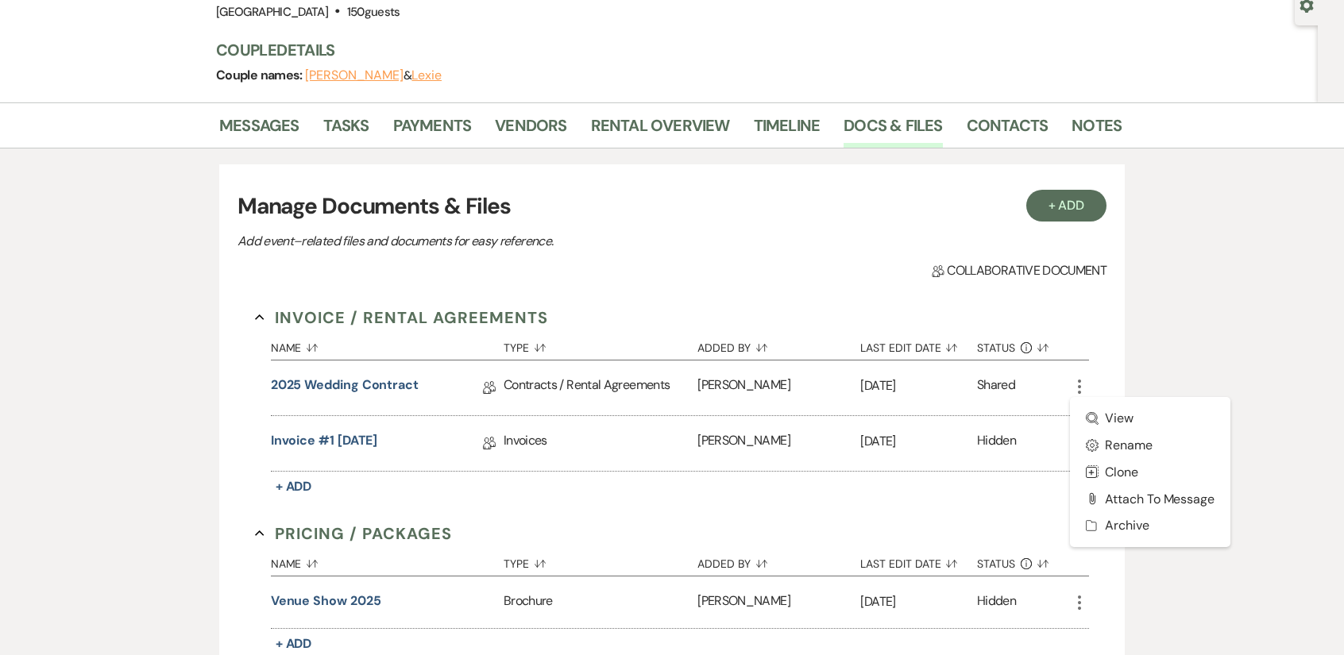
click at [1173, 357] on div "Messages Tasks Payments Vendors Rental Overview Timeline Docs & Files Contacts …" at bounding box center [672, 452] width 1344 height 701
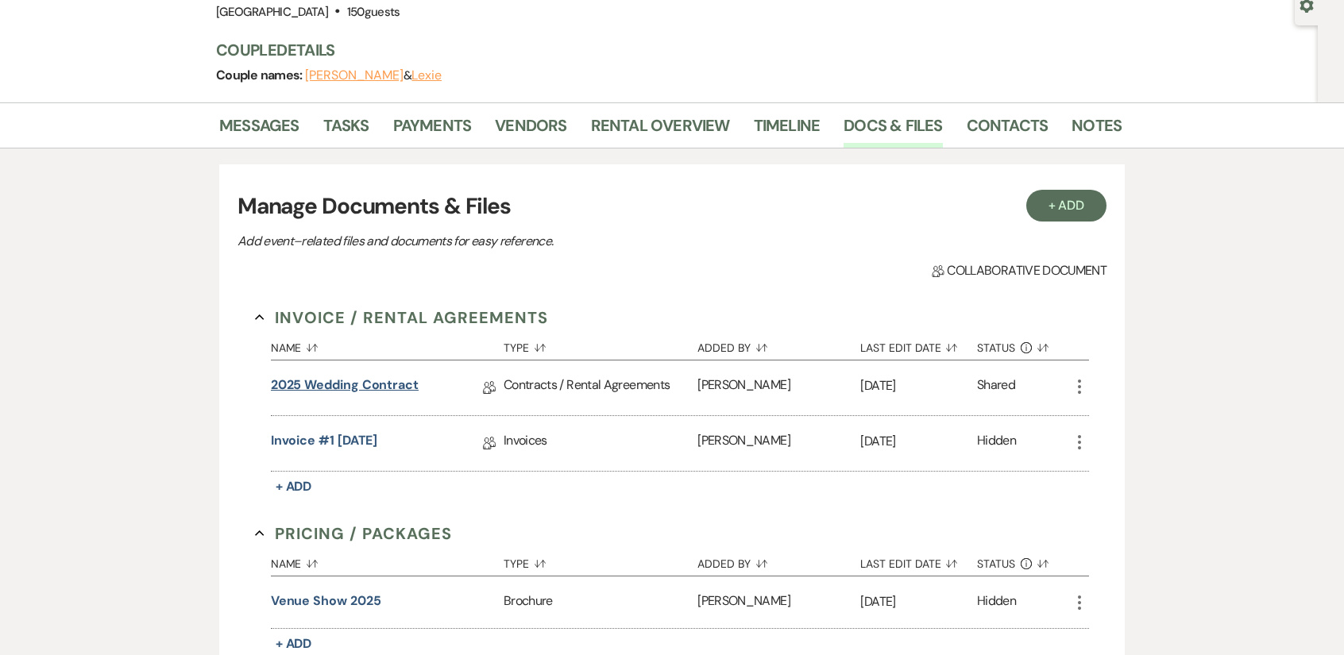
click at [392, 384] on link "2025 Wedding Contract" at bounding box center [345, 388] width 148 height 25
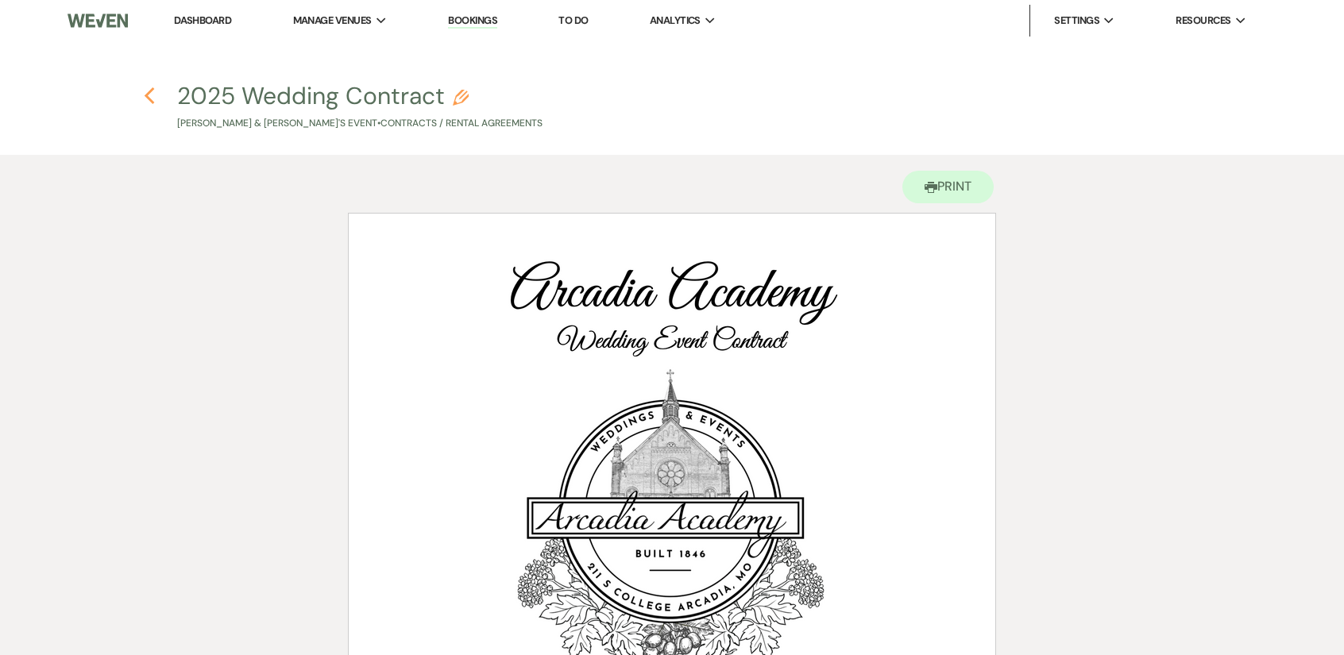
click at [150, 98] on icon "Previous" at bounding box center [150, 96] width 12 height 19
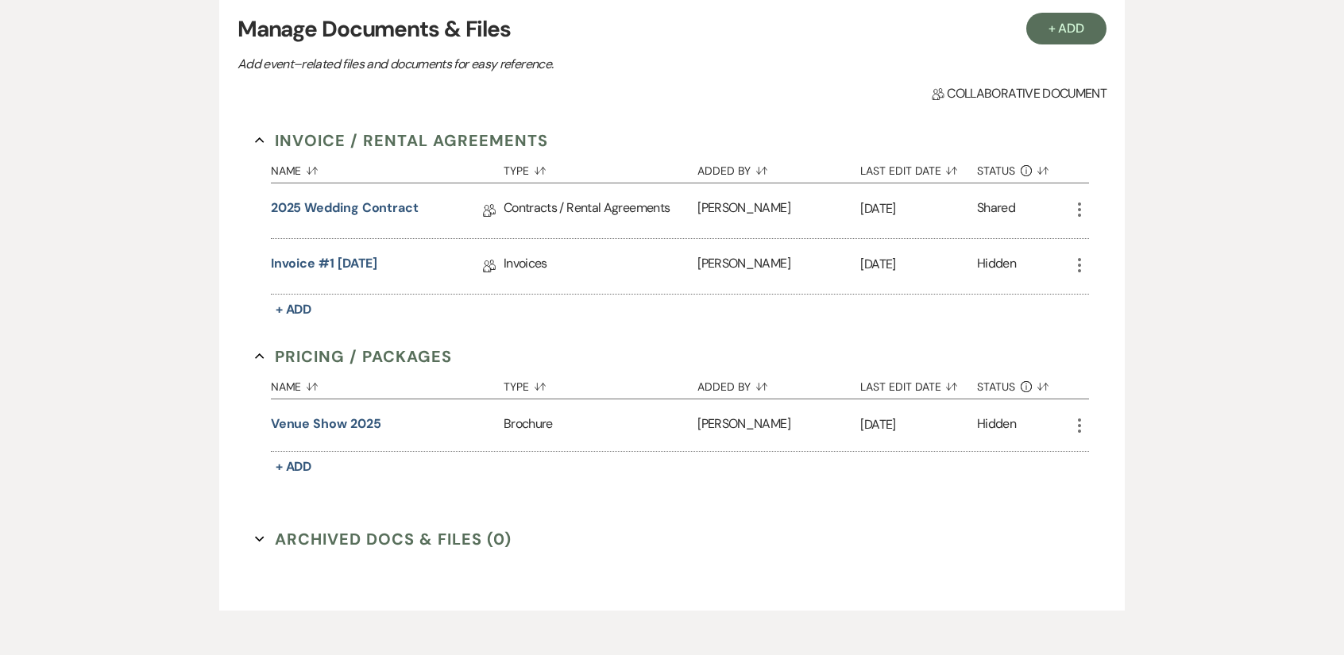
scroll to position [397, 0]
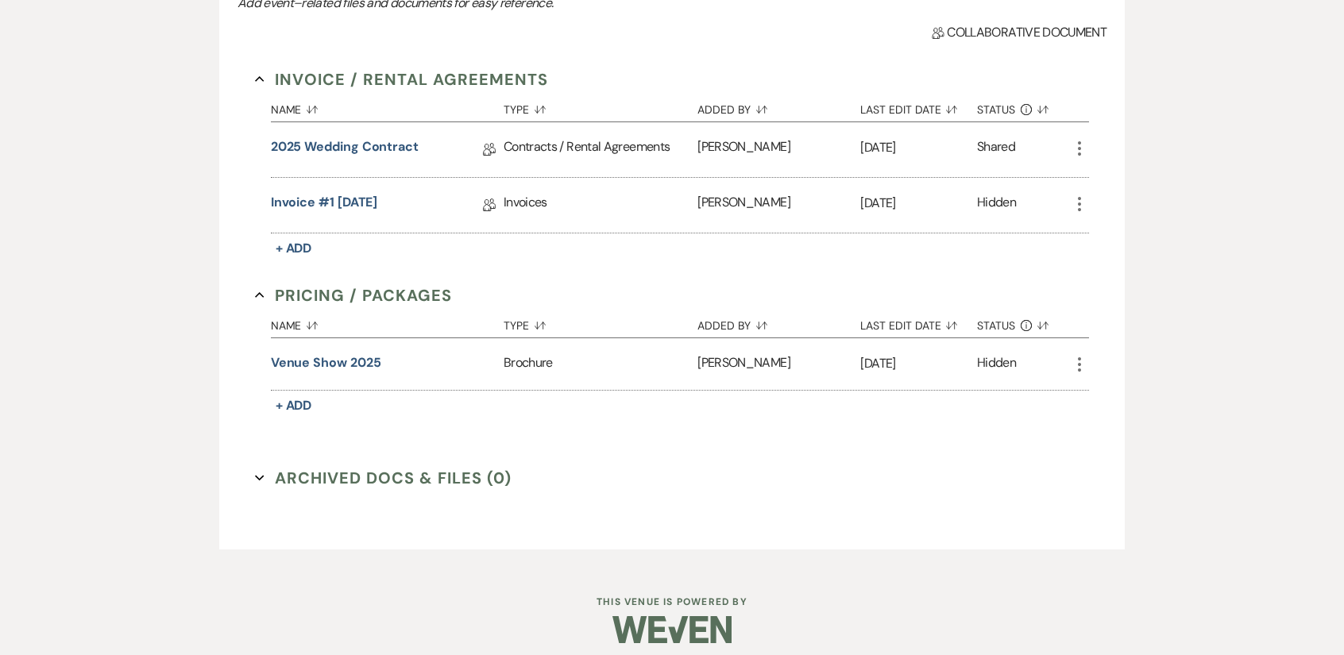
click at [1079, 146] on use "button" at bounding box center [1079, 148] width 3 height 14
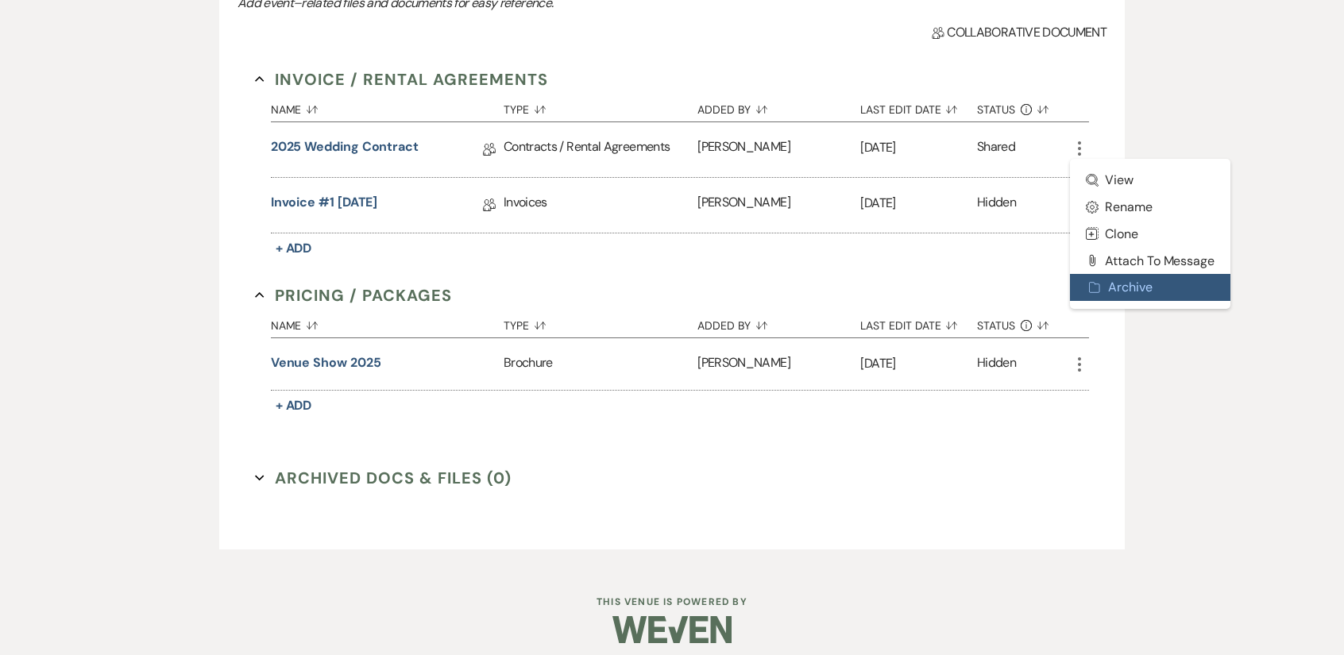
click at [1113, 295] on button "Archive Archive" at bounding box center [1150, 287] width 160 height 27
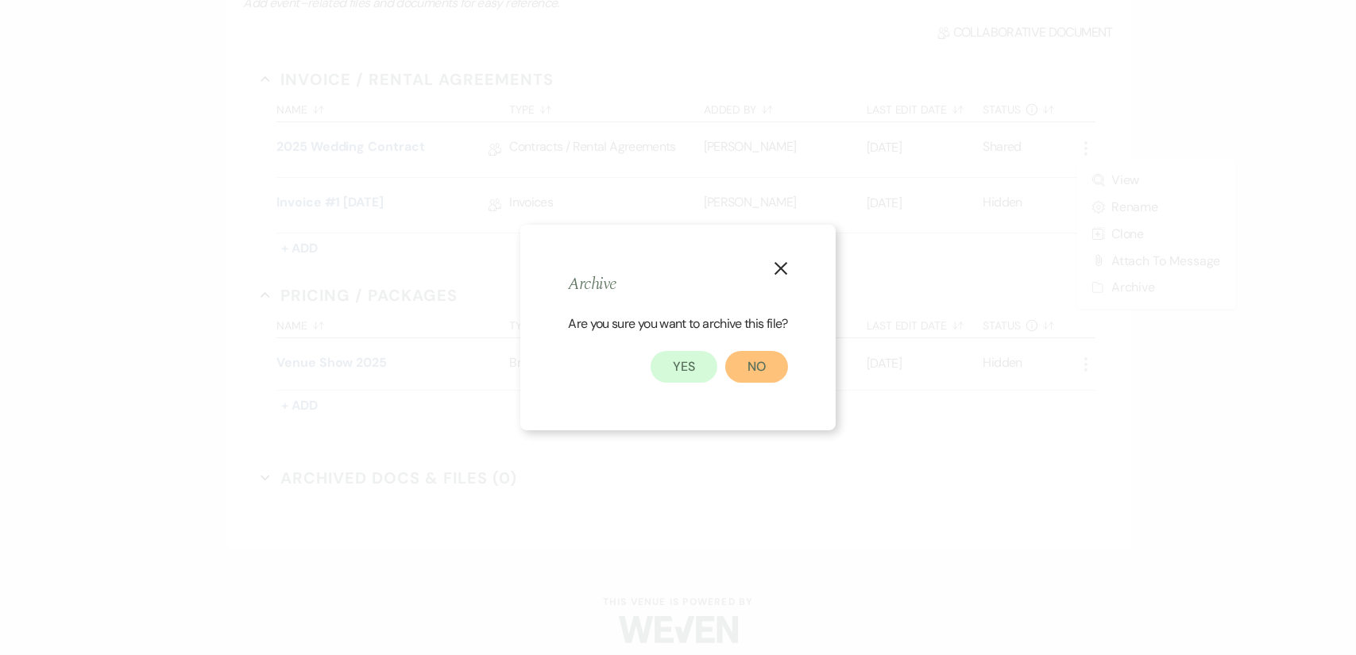
click at [772, 363] on button "No" at bounding box center [756, 367] width 63 height 32
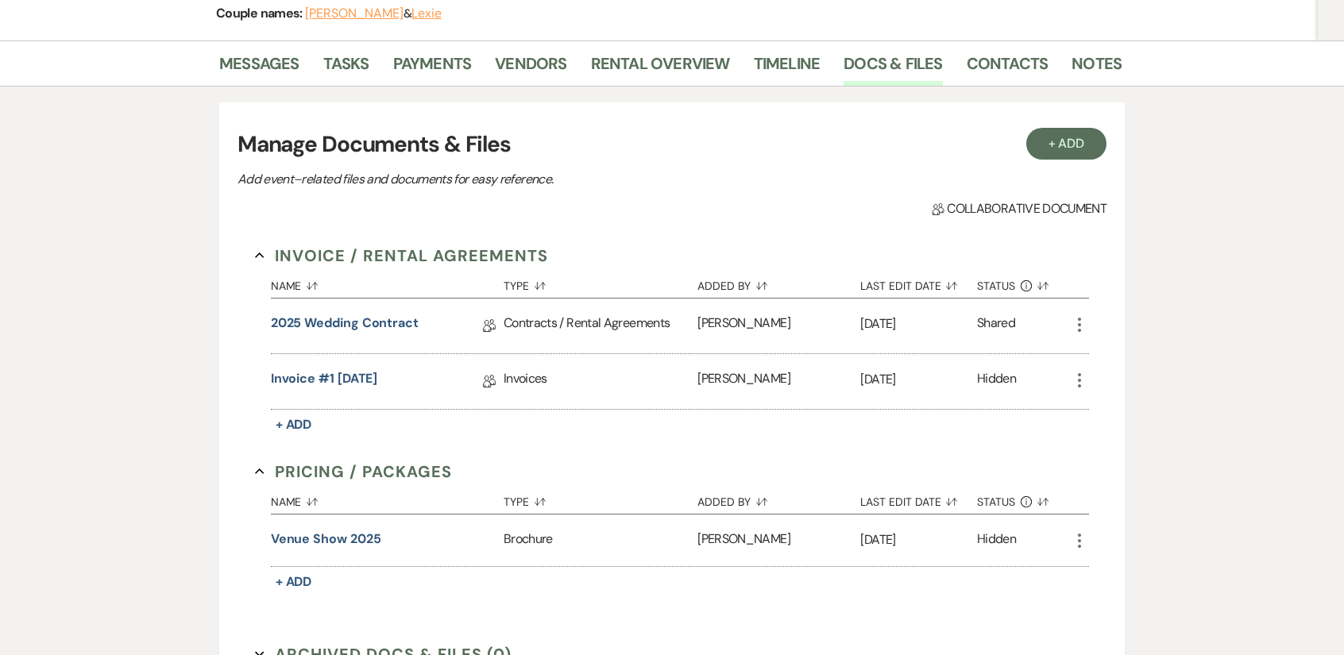
scroll to position [318, 0]
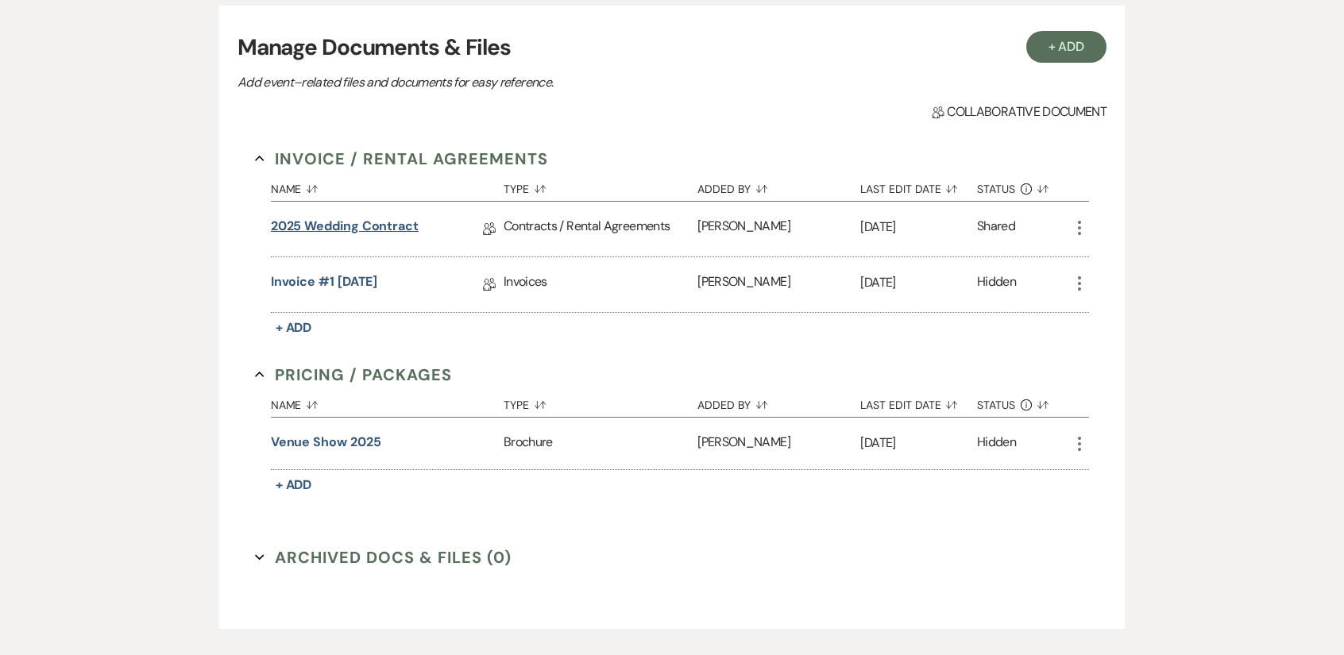
click at [336, 223] on link "2025 Wedding Contract" at bounding box center [345, 229] width 148 height 25
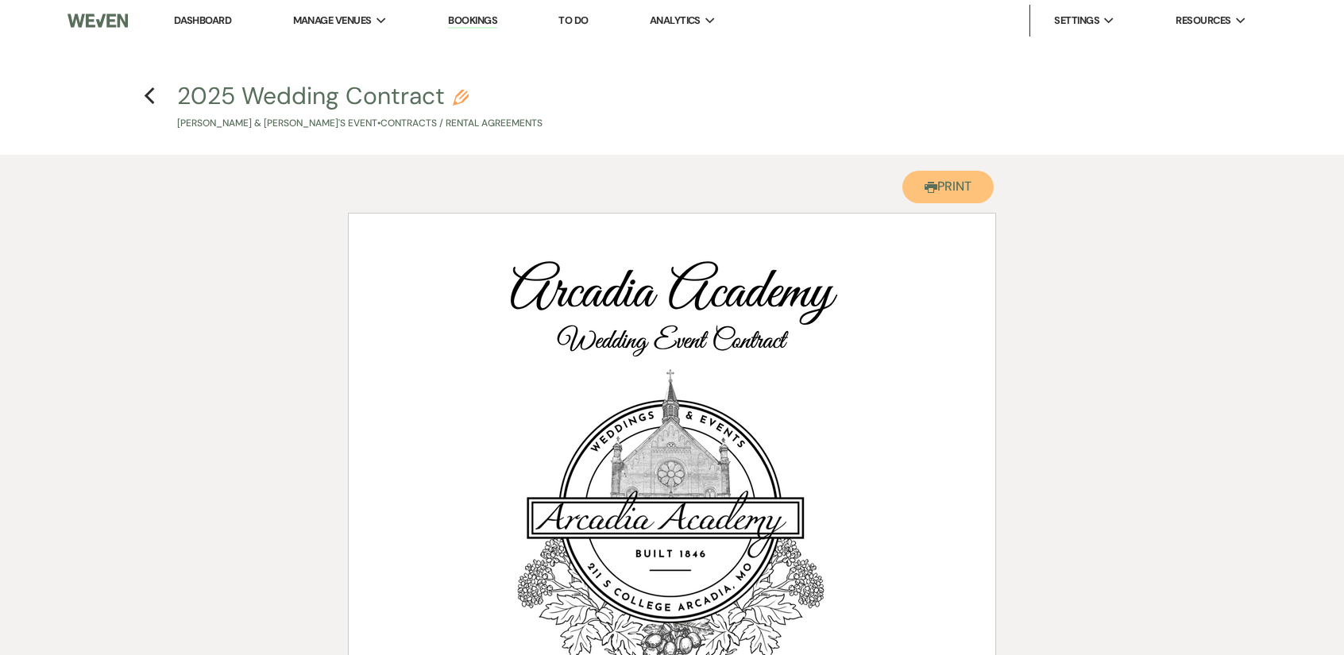
click at [972, 172] on button "Printer Print" at bounding box center [947, 187] width 91 height 33
click at [142, 93] on h4 "Previous 2025 Wedding Contract Pencil [PERSON_NAME] & [PERSON_NAME]'s Event • C…" at bounding box center [672, 105] width 1144 height 52
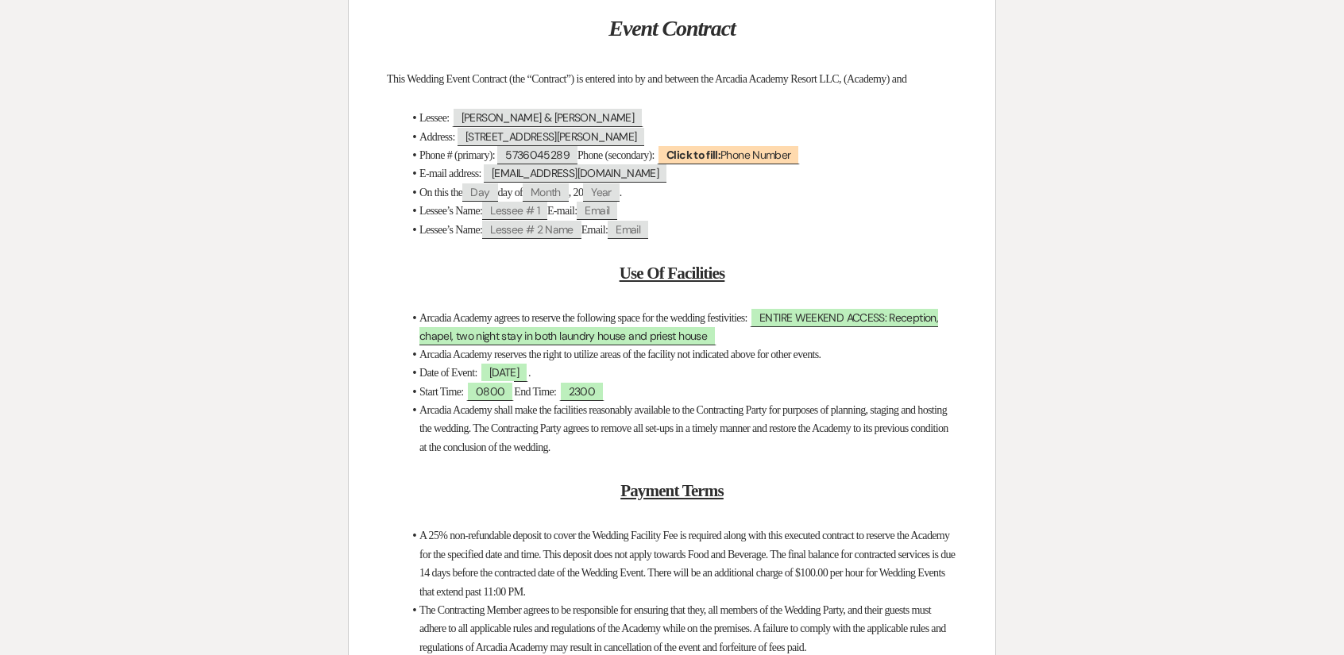
scroll to position [2780, 0]
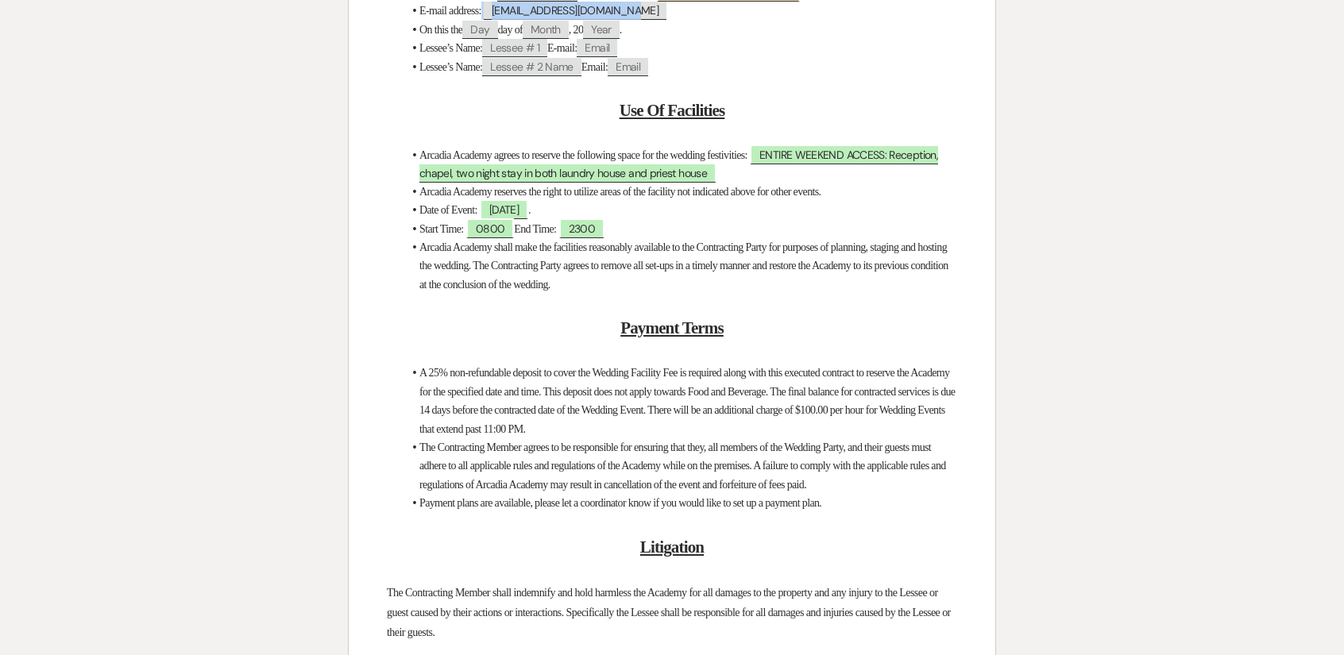
drag, startPoint x: 500, startPoint y: 74, endPoint x: 578, endPoint y: 75, distance: 77.8
click at [578, 20] on span "[EMAIL_ADDRESS][DOMAIN_NAME]" at bounding box center [575, 11] width 183 height 18
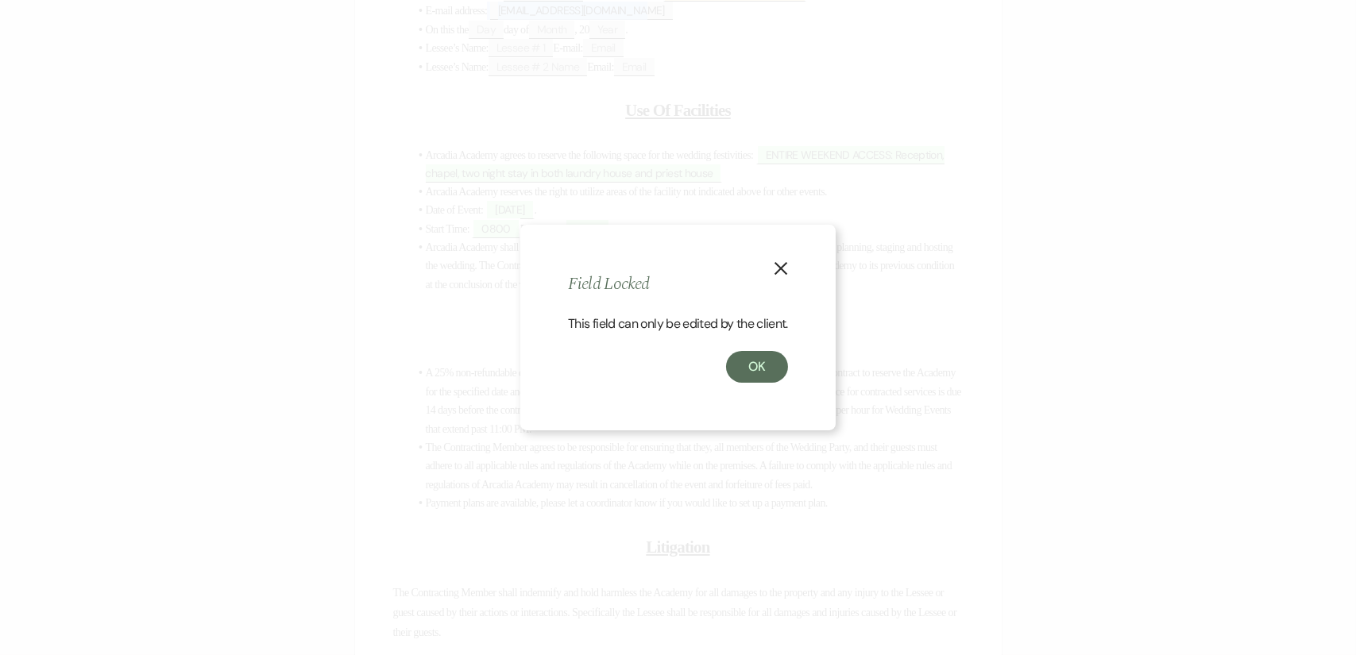
click at [775, 271] on icon "X" at bounding box center [781, 268] width 14 height 14
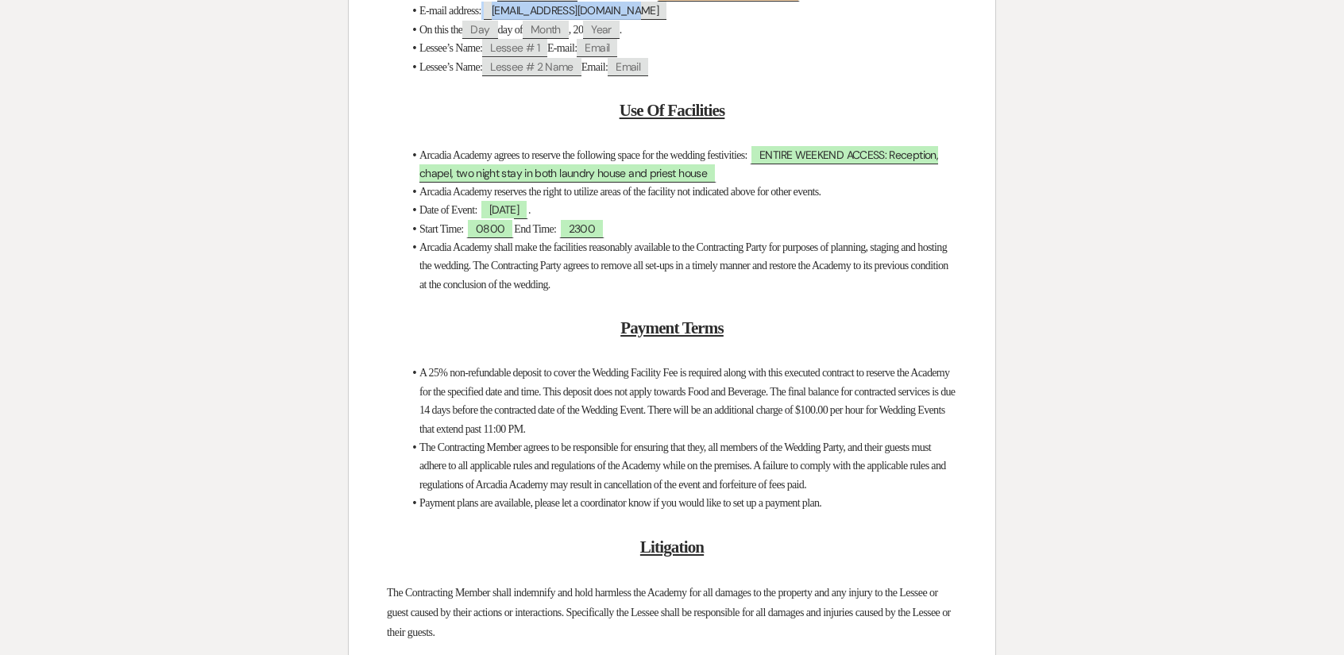
copy span
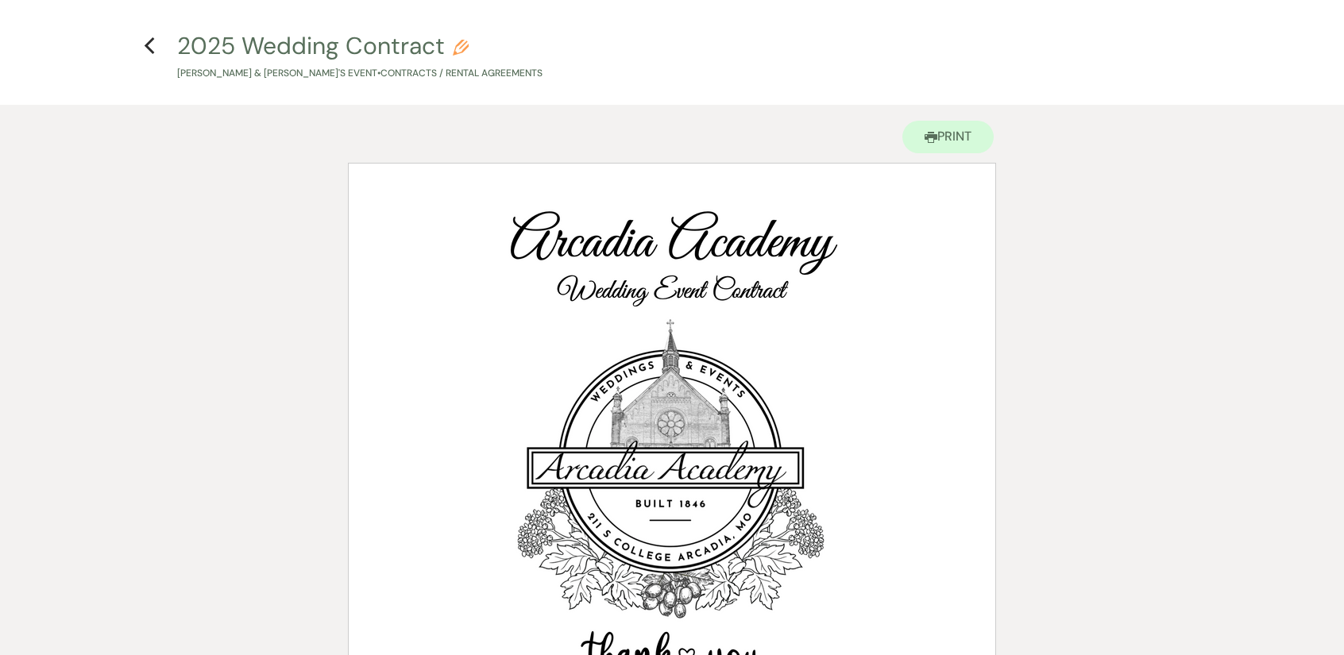
scroll to position [0, 0]
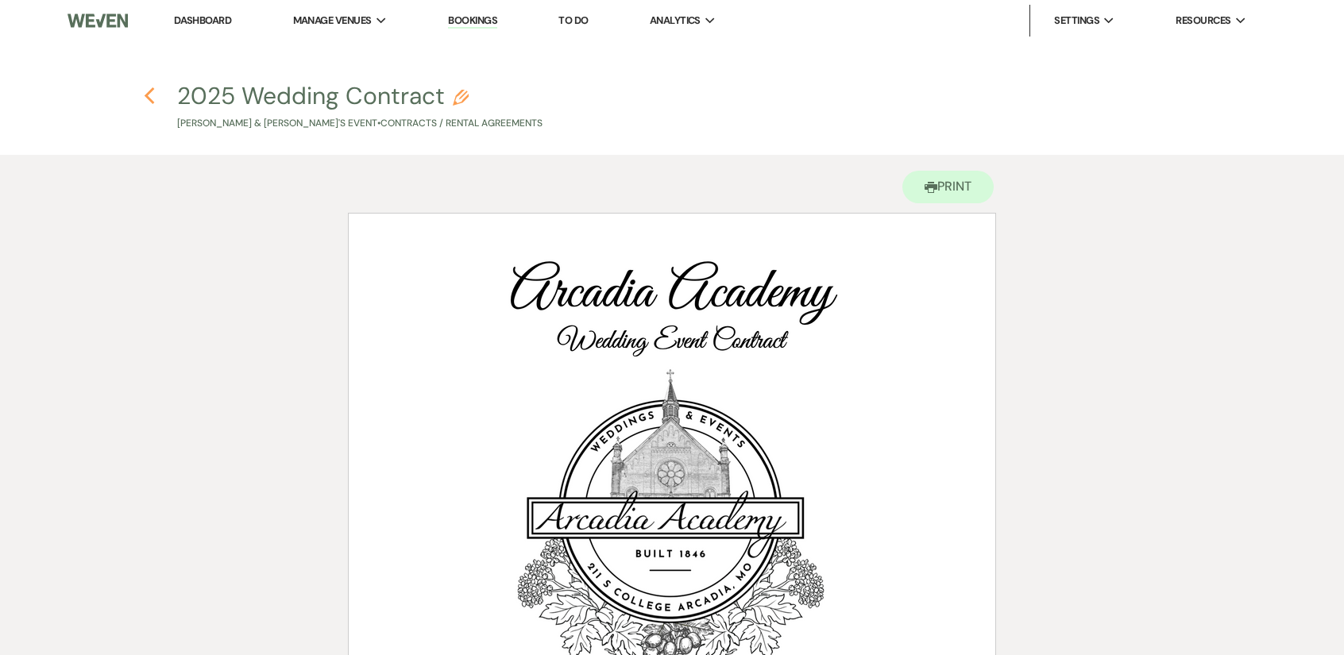
click at [149, 93] on use "button" at bounding box center [149, 95] width 10 height 17
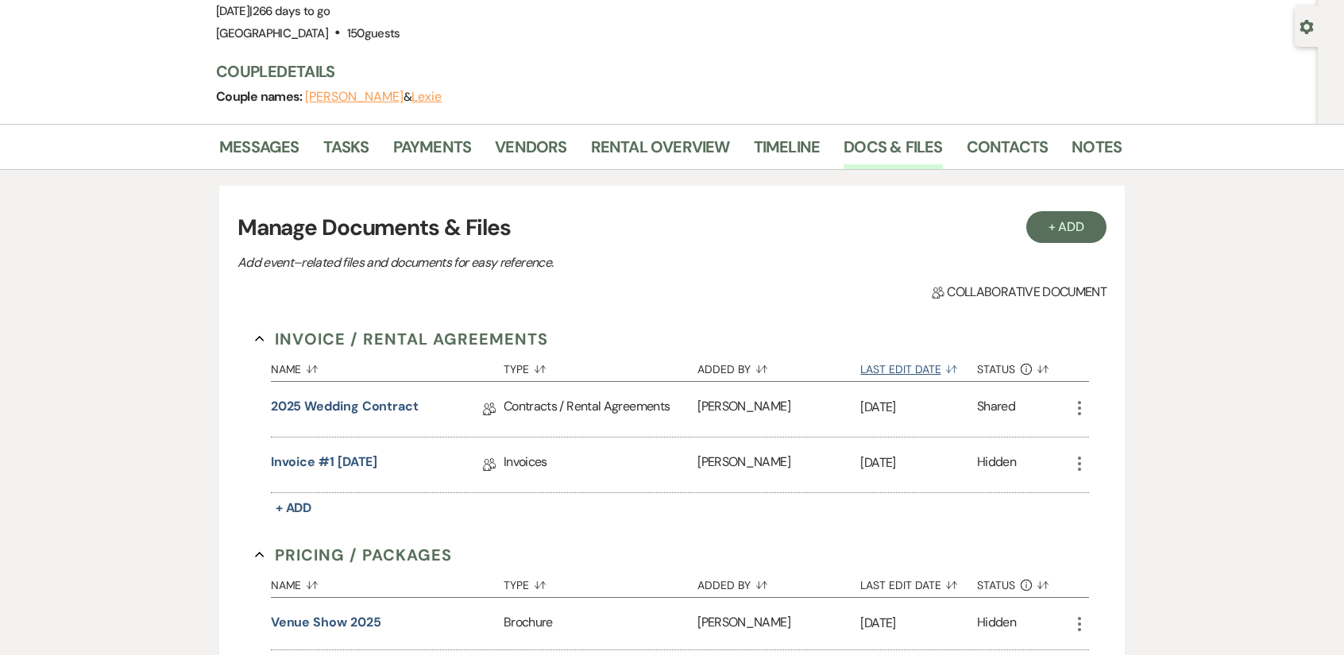
scroll to position [89, 0]
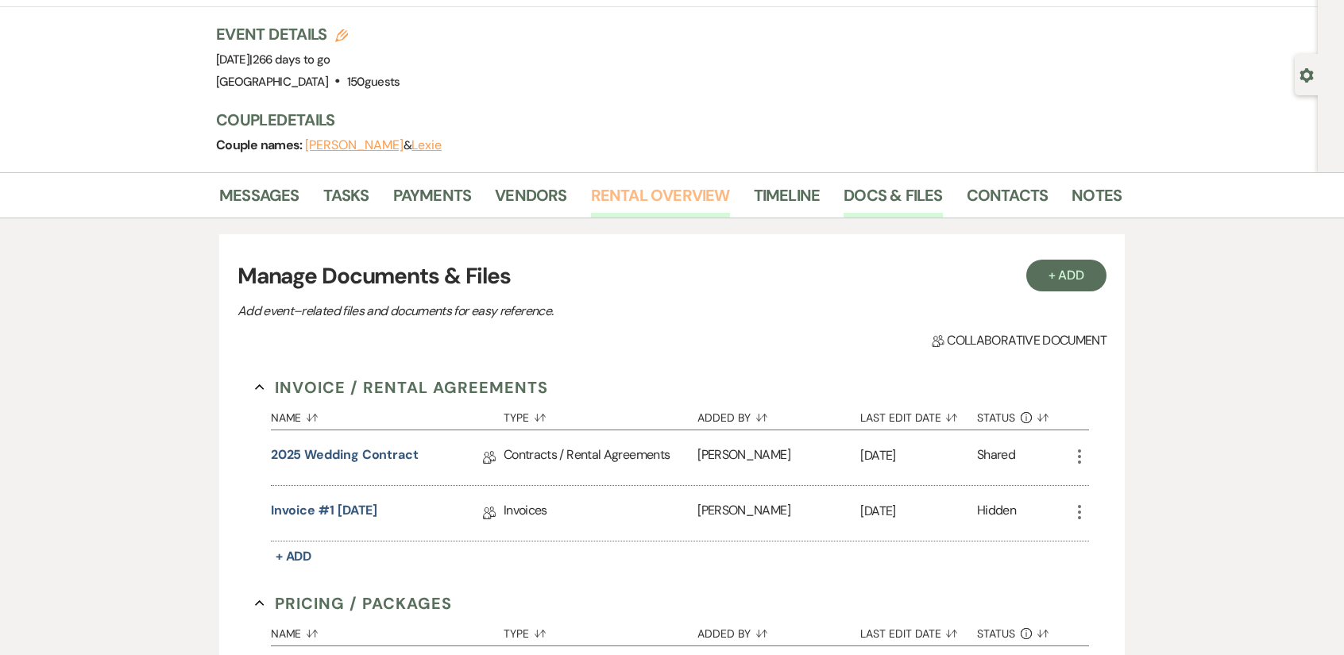
click at [650, 200] on link "Rental Overview" at bounding box center [660, 200] width 139 height 35
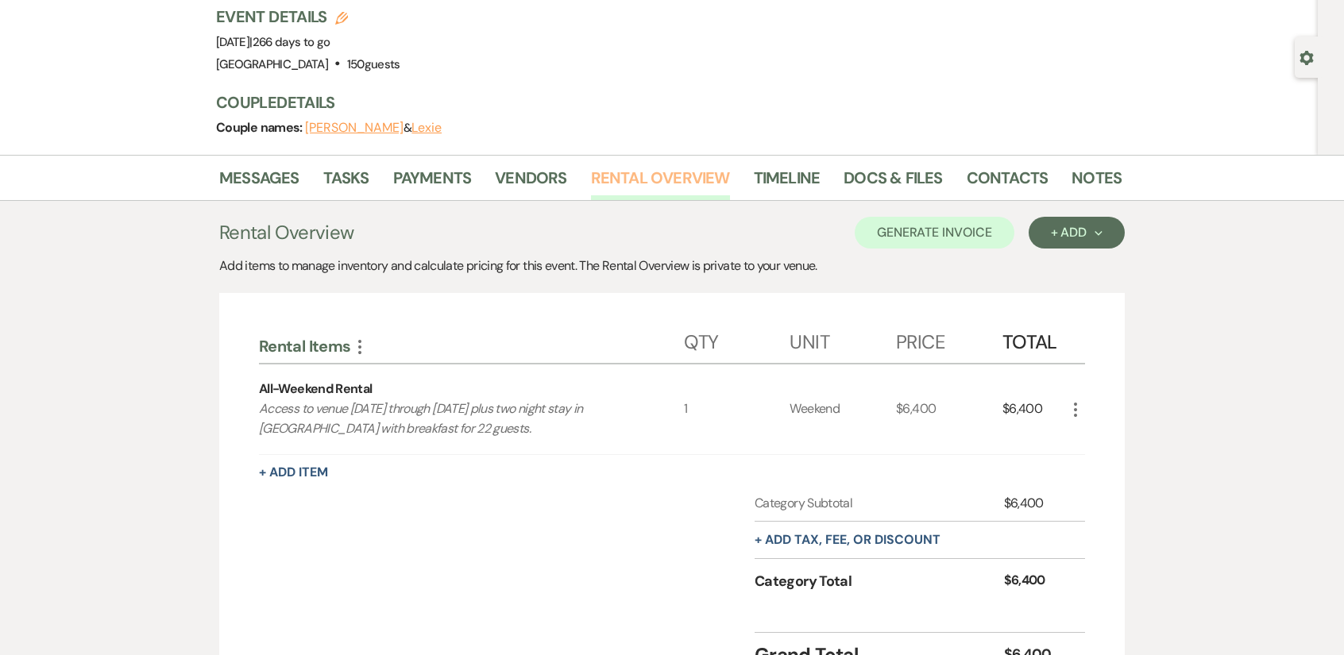
scroll to position [79, 0]
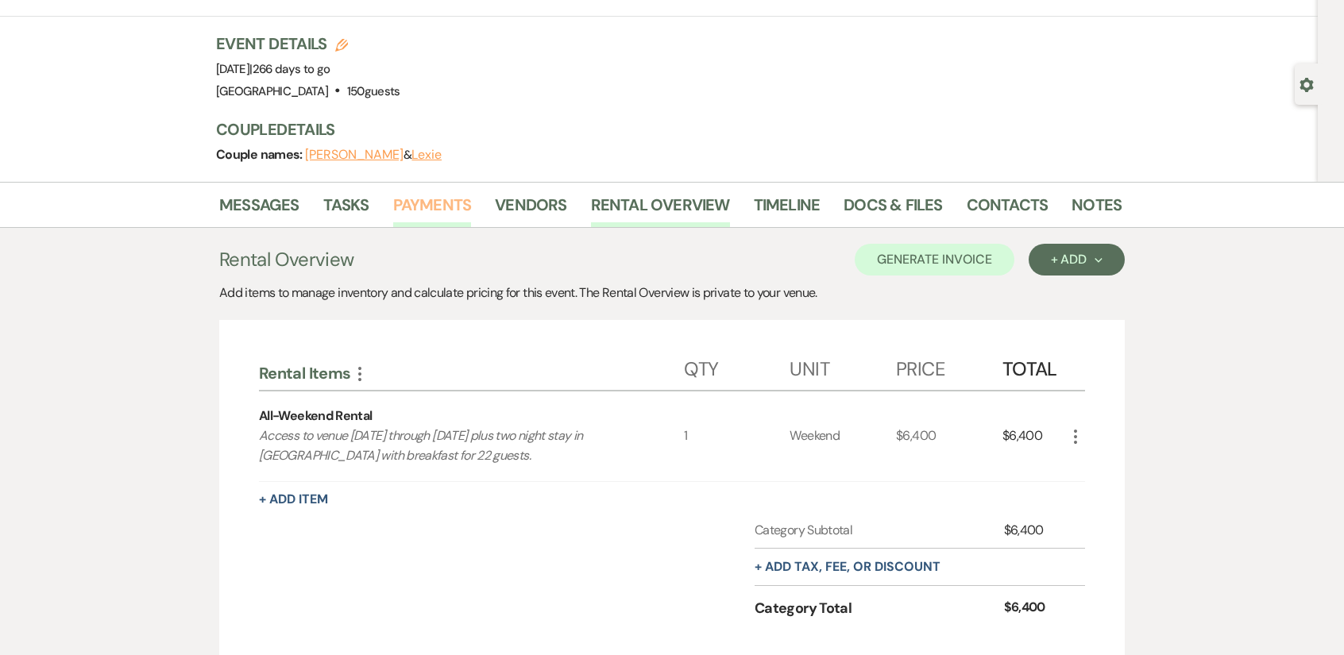
click at [438, 216] on link "Payments" at bounding box center [432, 209] width 79 height 35
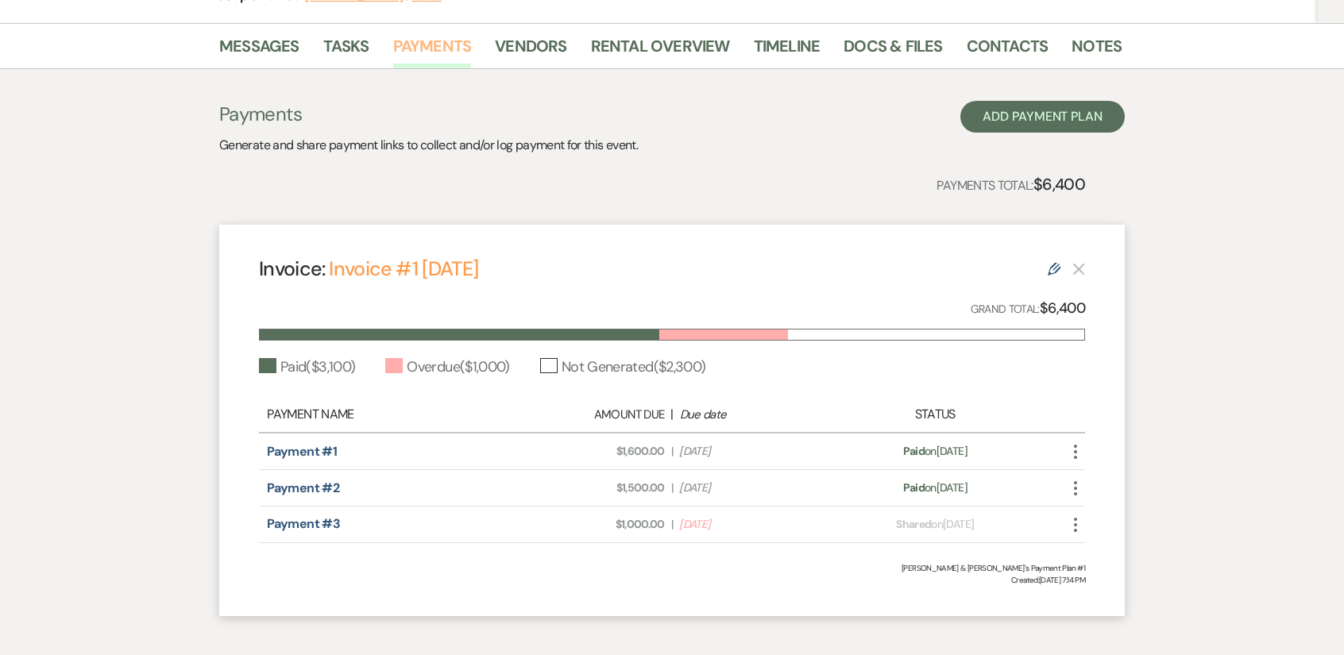
scroll to position [316, 0]
